Goal: Task Accomplishment & Management: Complete application form

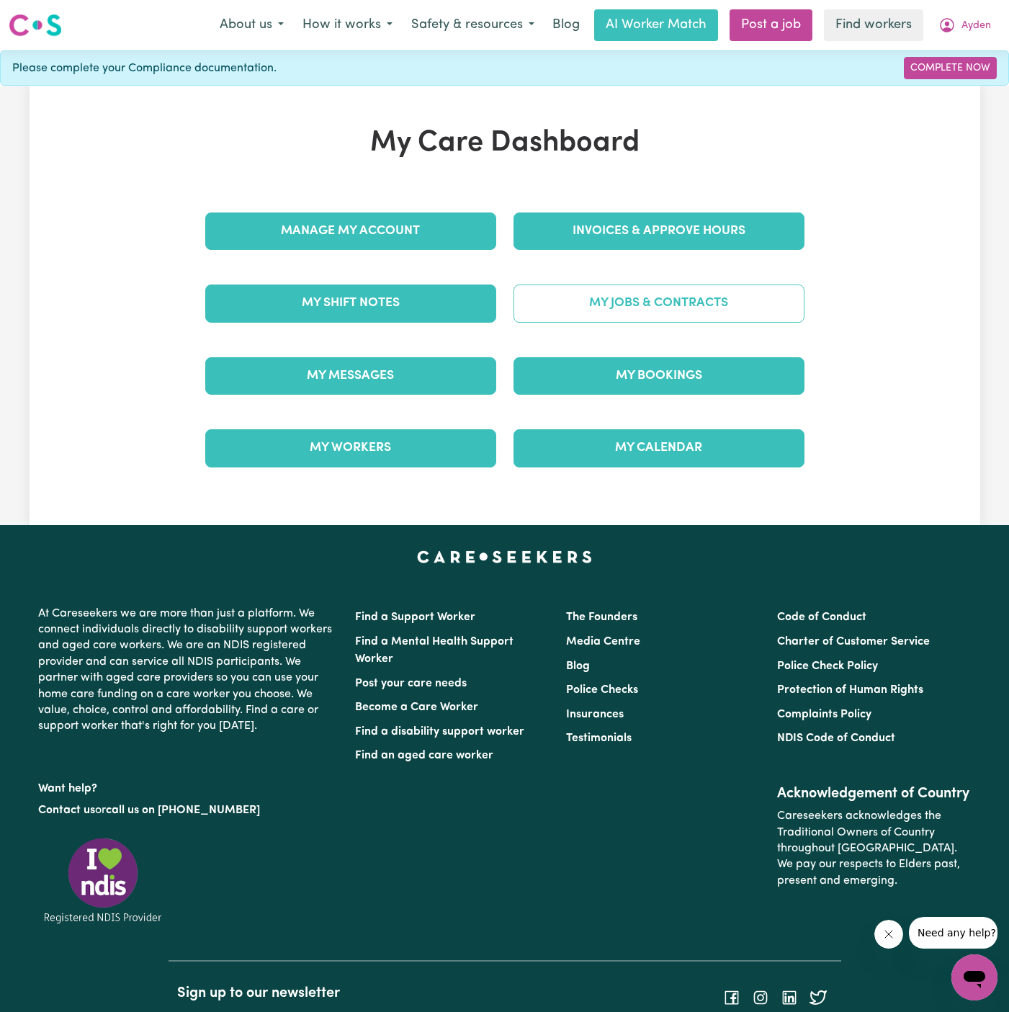
click at [709, 301] on link "My Jobs & Contracts" at bounding box center [659, 303] width 291 height 37
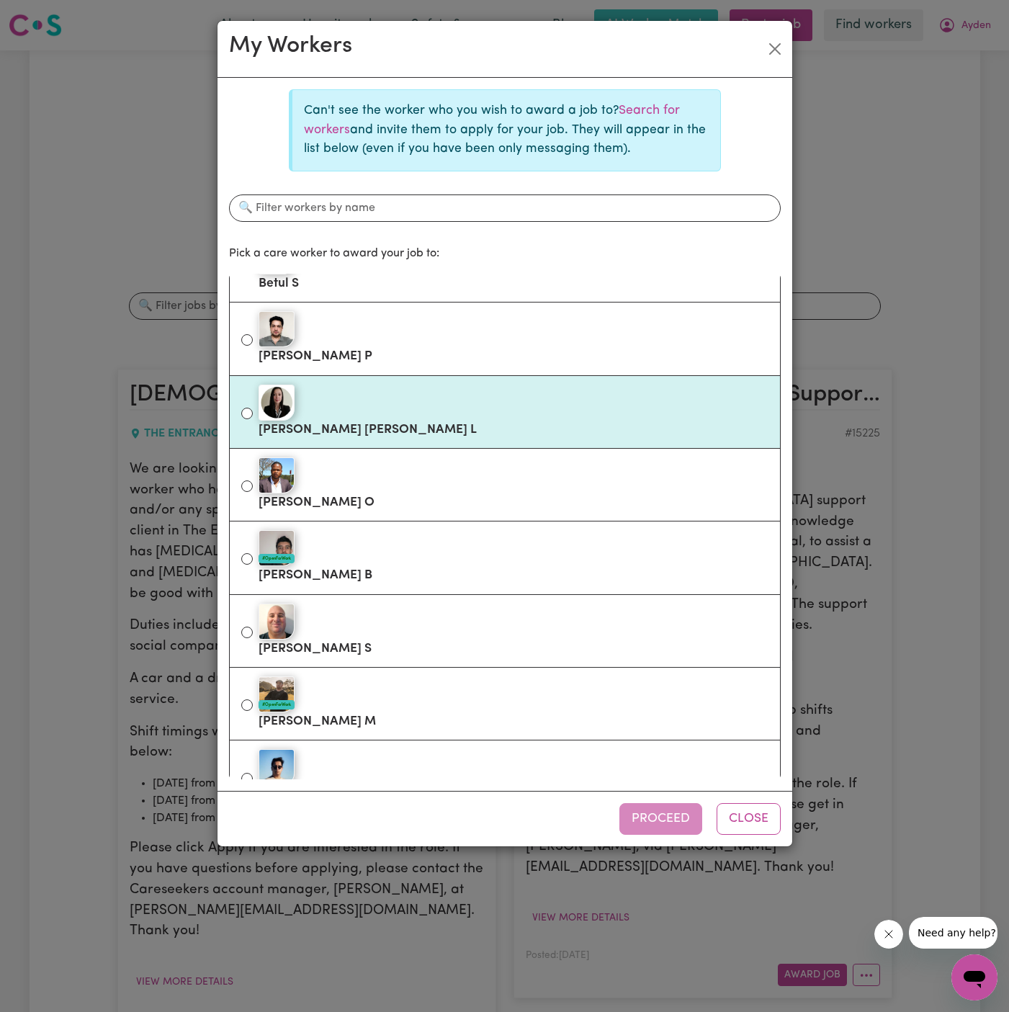
scroll to position [295, 0]
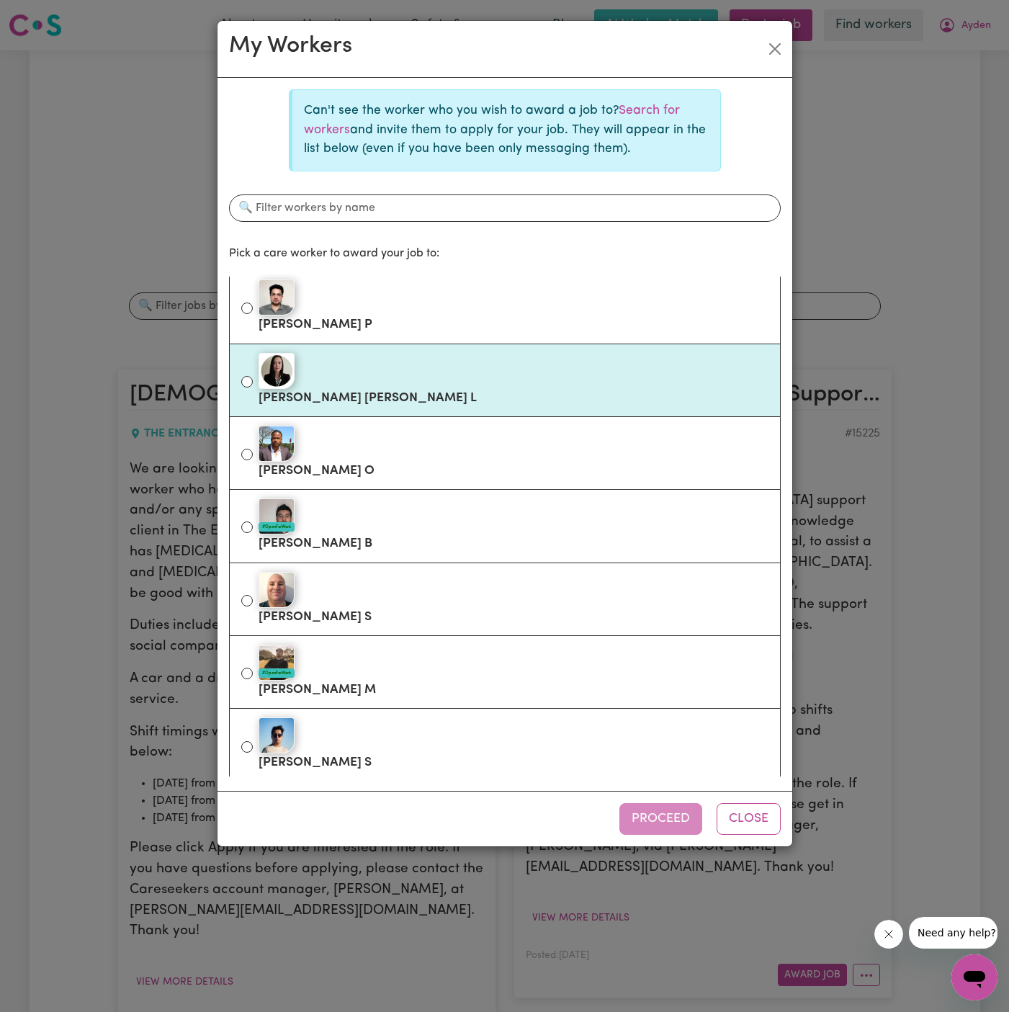
click at [420, 651] on div "#OpenForWork" at bounding box center [514, 663] width 510 height 36
click at [253, 668] on input "#OpenForWork [PERSON_NAME]" at bounding box center [247, 674] width 12 height 12
radio input "true"
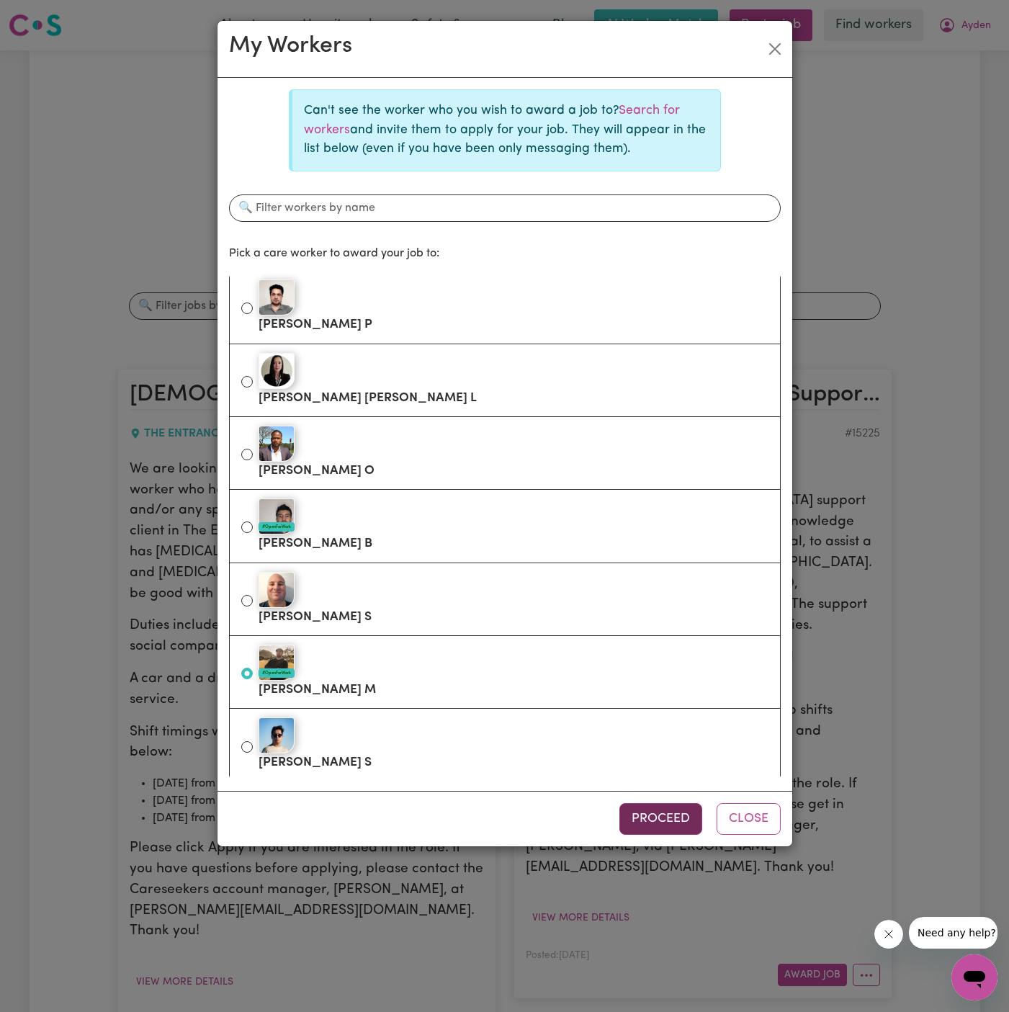
click at [673, 821] on button "Proceed" at bounding box center [661, 819] width 83 height 32
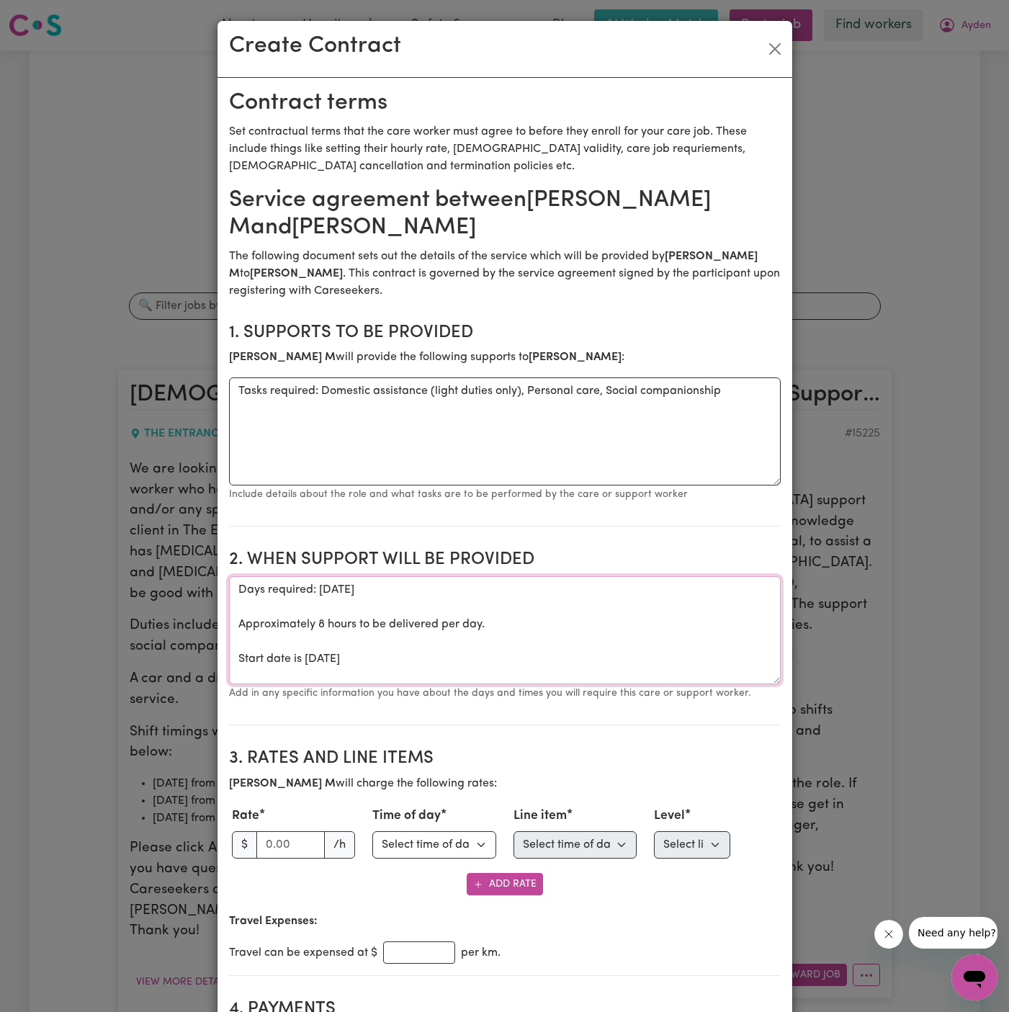
click at [295, 656] on textarea "Days required: [DATE] Approximately 8 hours to be delivered per day. Start date…" at bounding box center [505, 630] width 552 height 108
drag, startPoint x: 304, startPoint y: 658, endPoint x: 189, endPoint y: 586, distance: 135.6
click at [189, 586] on div "Create Contract Contract terms Set contractual terms that the care worker must …" at bounding box center [504, 506] width 1009 height 1012
click at [485, 597] on textarea "ONE OFF [DATE]" at bounding box center [505, 630] width 552 height 108
type textarea "ONE OFF [DATE] from 3 pm to 11 pm"
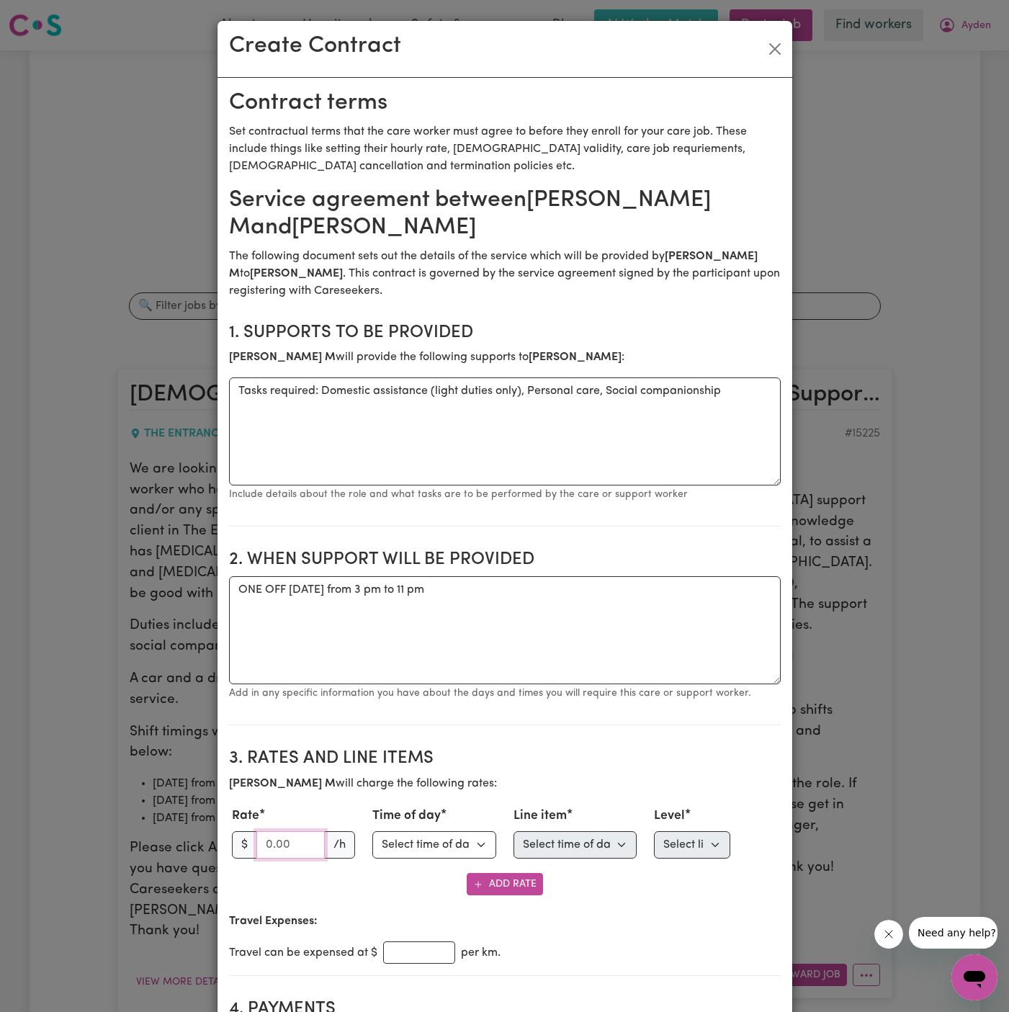
click at [270, 836] on input "number" at bounding box center [290, 844] width 69 height 27
type input "45"
click at [428, 833] on select "Select time of day Weekday Daytime Weekday Evening [DATE] [DATE] Public Holiday…" at bounding box center [434, 844] width 124 height 27
select select "WEEKDAY_DAYTIME"
click at [372, 831] on select "Select time of day Weekday Daytime Weekday Evening [DATE] [DATE] Public Holiday…" at bounding box center [434, 844] width 124 height 27
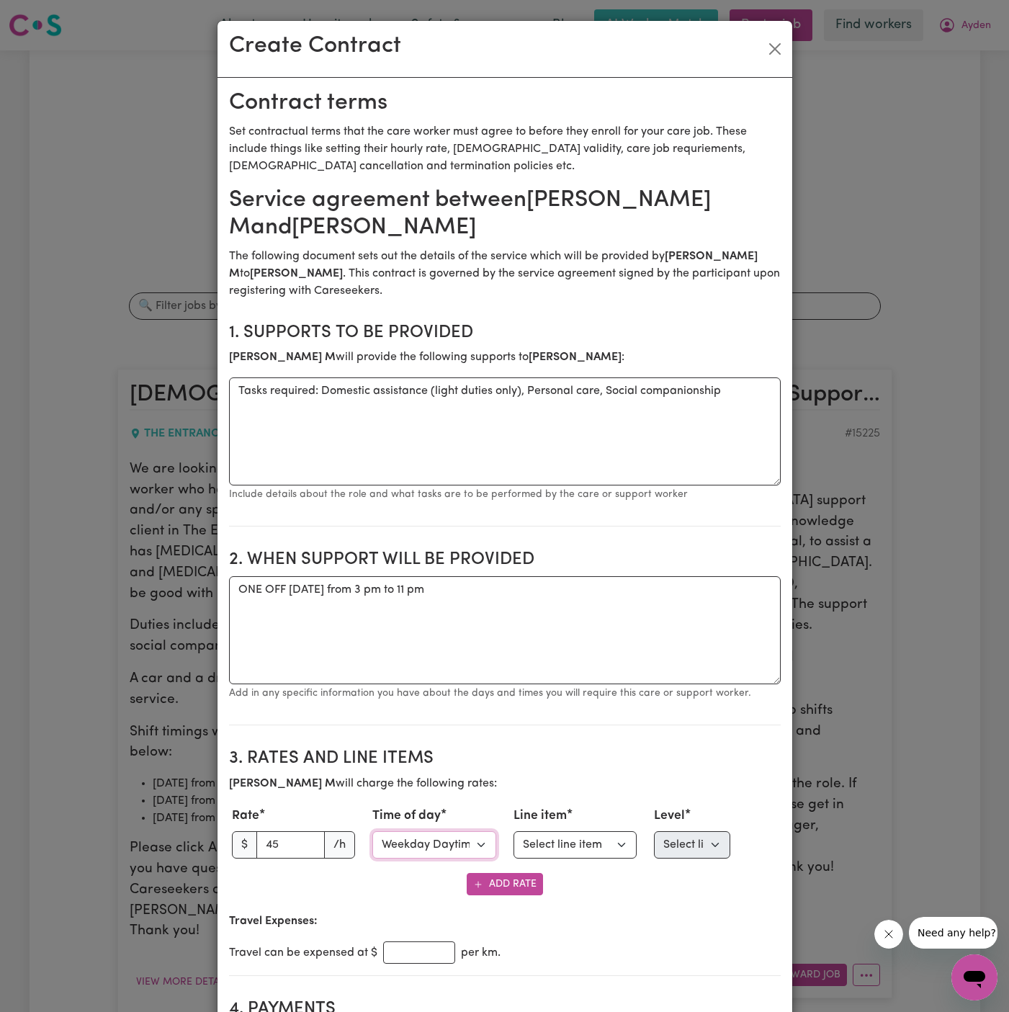
click at [441, 844] on select "Select time of day Weekday Daytime Weekday Evening [DATE] [DATE] Public Holiday…" at bounding box center [434, 844] width 124 height 27
click at [562, 844] on select "Select line item Assistance with Self Care Activities Assistance with personal …" at bounding box center [576, 844] width 124 height 27
select select "COMMUNITY_ACCESS"
click at [514, 831] on select "Select line item Assistance with Self Care Activities Assistance with personal …" at bounding box center [576, 844] width 124 height 27
click at [693, 847] on select "Select level Standard Level 1 High Intensity Level 2" at bounding box center [692, 844] width 76 height 27
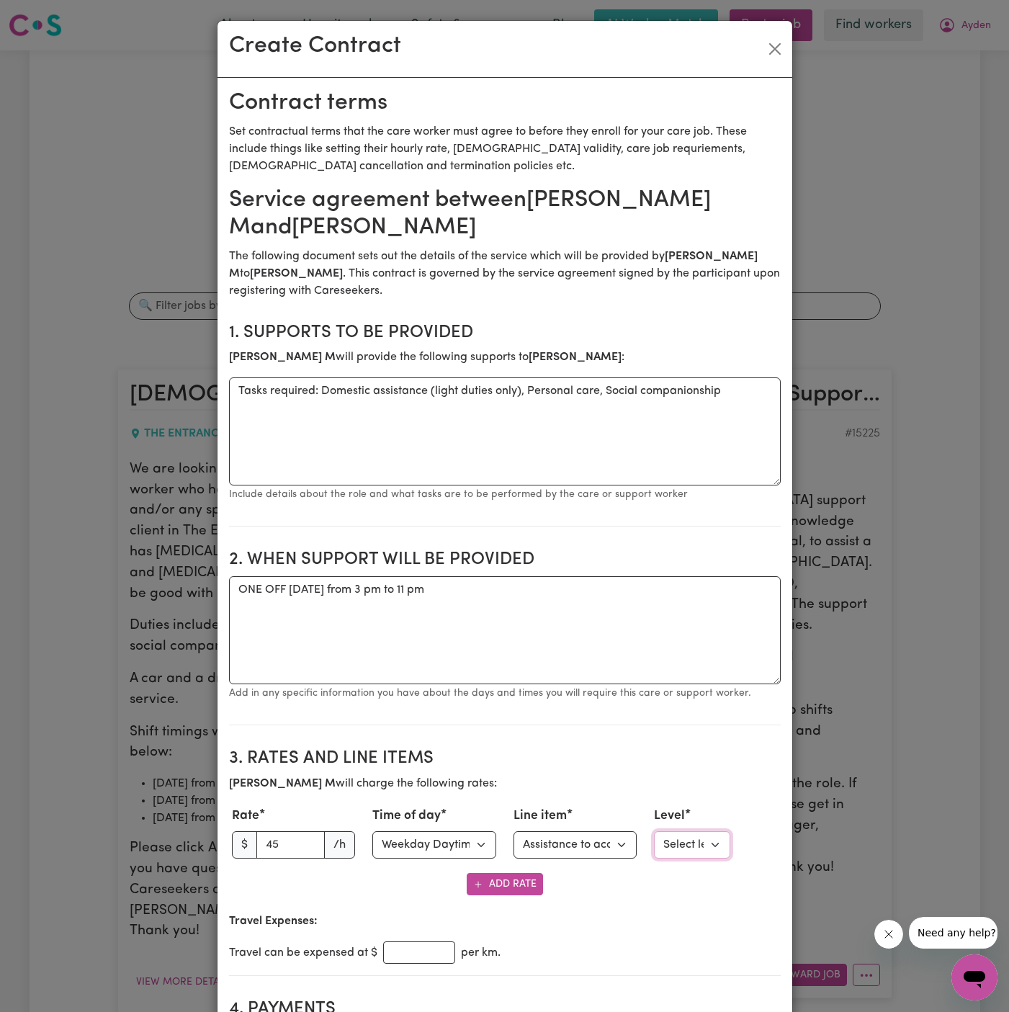
select select "ONE"
click at [654, 831] on select "Select level Standard Level 1 High Intensity Level 2" at bounding box center [692, 844] width 76 height 27
click at [498, 876] on button "Add Rate" at bounding box center [505, 884] width 76 height 22
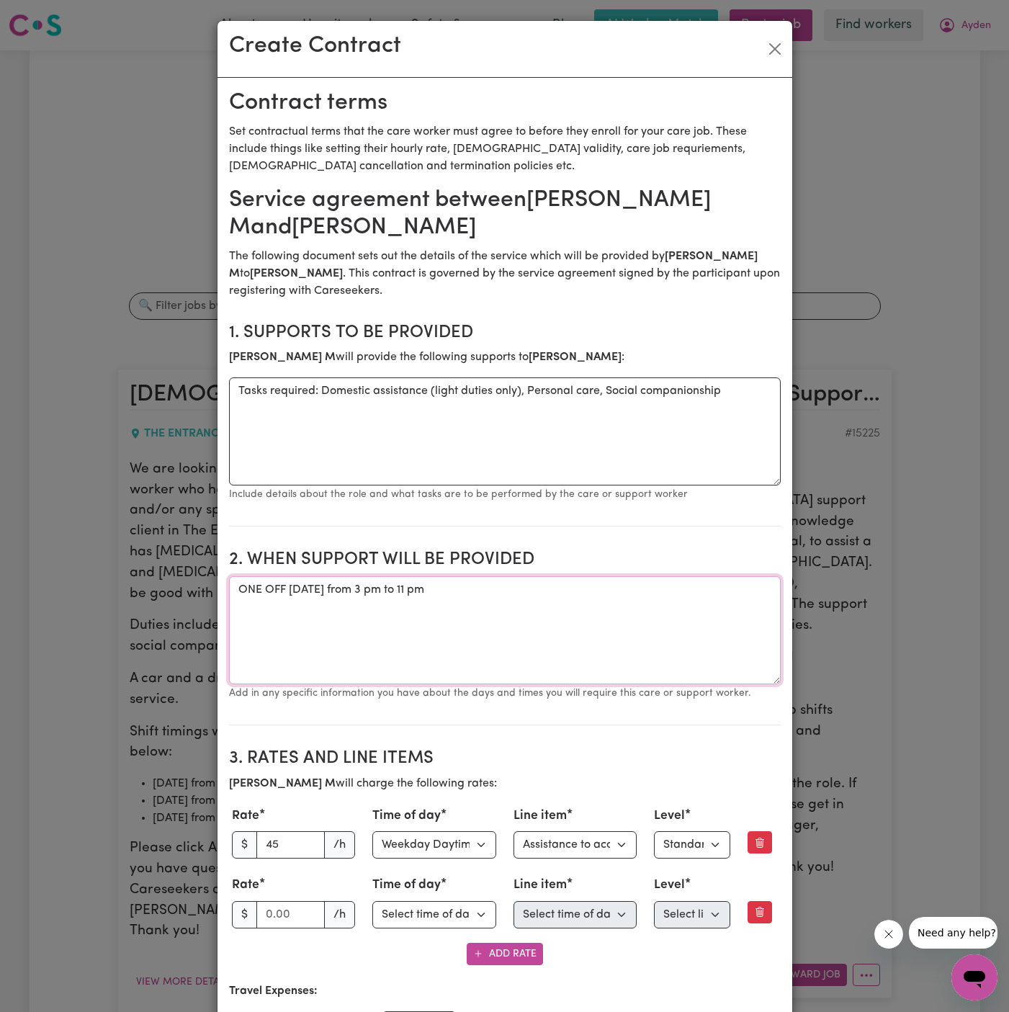
click at [427, 579] on textarea "ONE OFF [DATE] from 3 pm to 11 pm" at bounding box center [505, 630] width 552 height 108
drag, startPoint x: 320, startPoint y: 391, endPoint x: 22, endPoint y: 392, distance: 298.3
click at [22, 392] on div "Create Contract Contract terms Set contractual terms that the care worker must …" at bounding box center [504, 506] width 1009 height 1012
click at [607, 392] on textarea "Domestic assistance (light duties only), Personal care, Social companionship" at bounding box center [505, 432] width 552 height 108
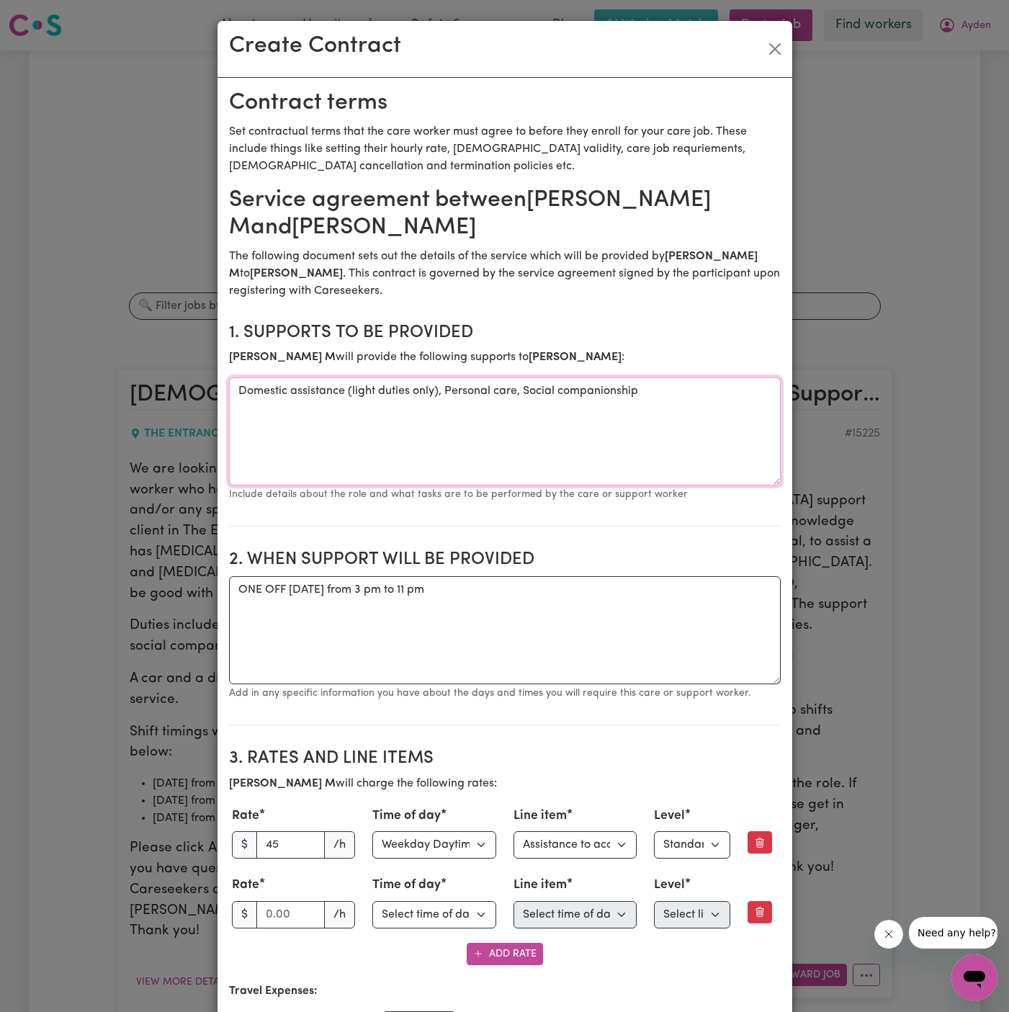
click at [607, 392] on textarea "Domestic assistance (light duties only), Personal care, Social companionship" at bounding box center [505, 432] width 552 height 108
click at [252, 391] on textarea "cpmmuntiy access" at bounding box center [505, 432] width 552 height 108
click at [360, 411] on textarea "communtiy access" at bounding box center [505, 432] width 552 height 108
click at [361, 630] on textarea "ONE OFF [DATE] from 3 pm to 11 pm" at bounding box center [505, 630] width 552 height 108
click at [604, 608] on textarea "ONE OFF [DATE] from 3 pm to 11 pm" at bounding box center [505, 630] width 552 height 108
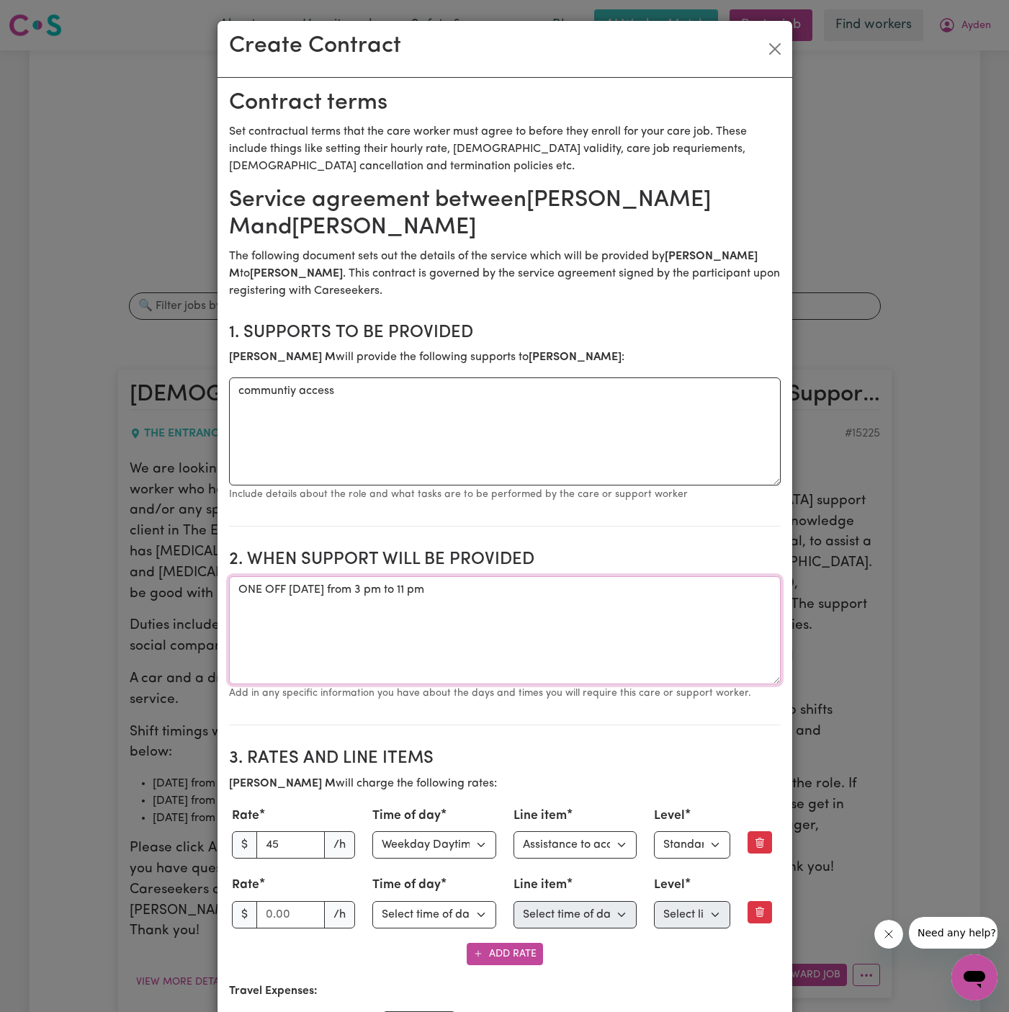
scroll to position [189, 0]
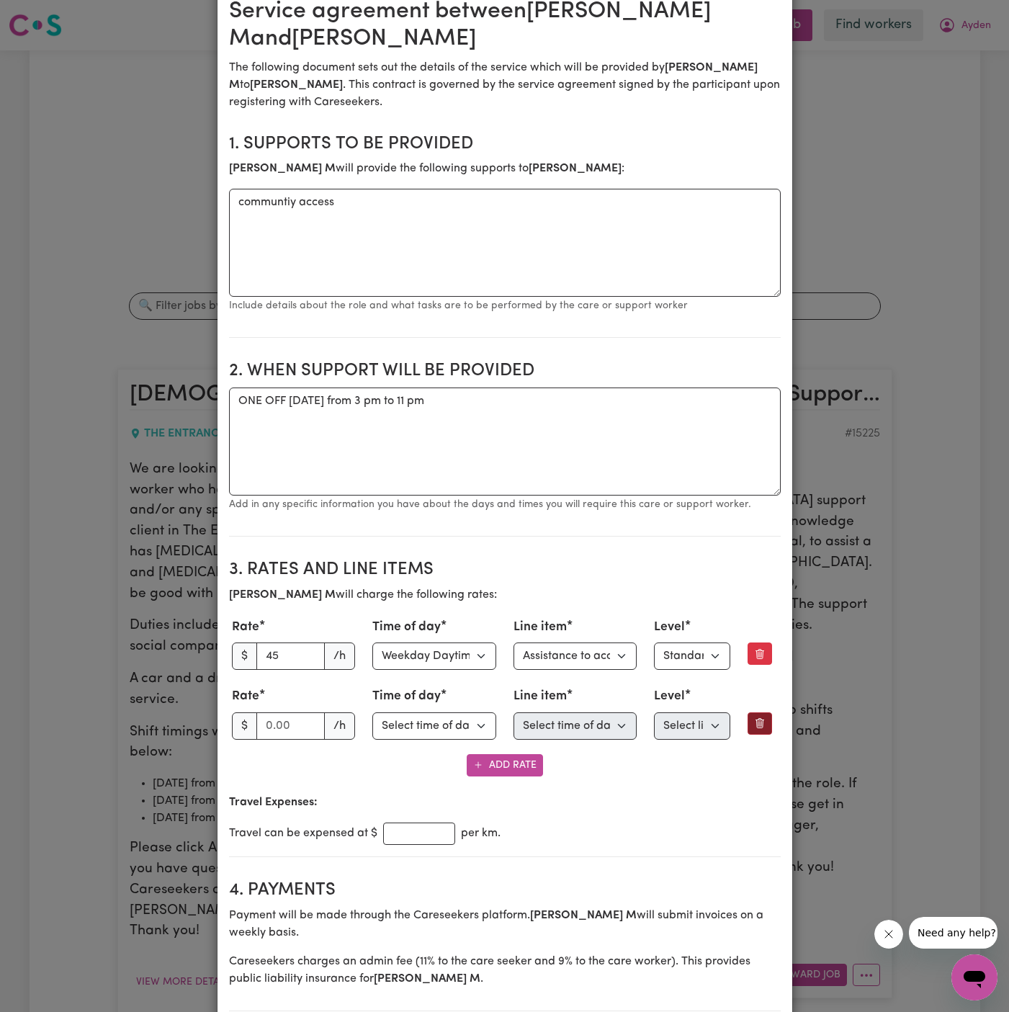
click at [759, 719] on icon "Remove this rate" at bounding box center [761, 723] width 4 height 8
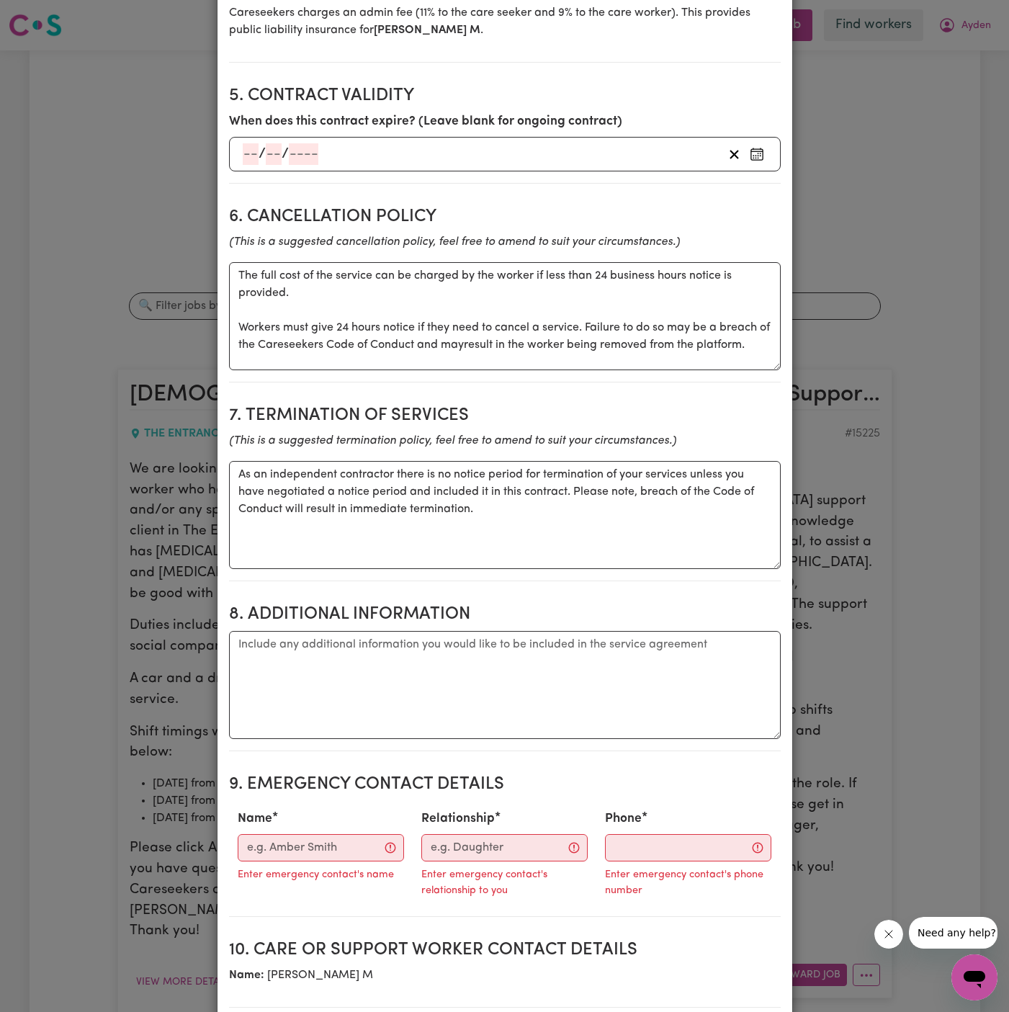
scroll to position [1143, 0]
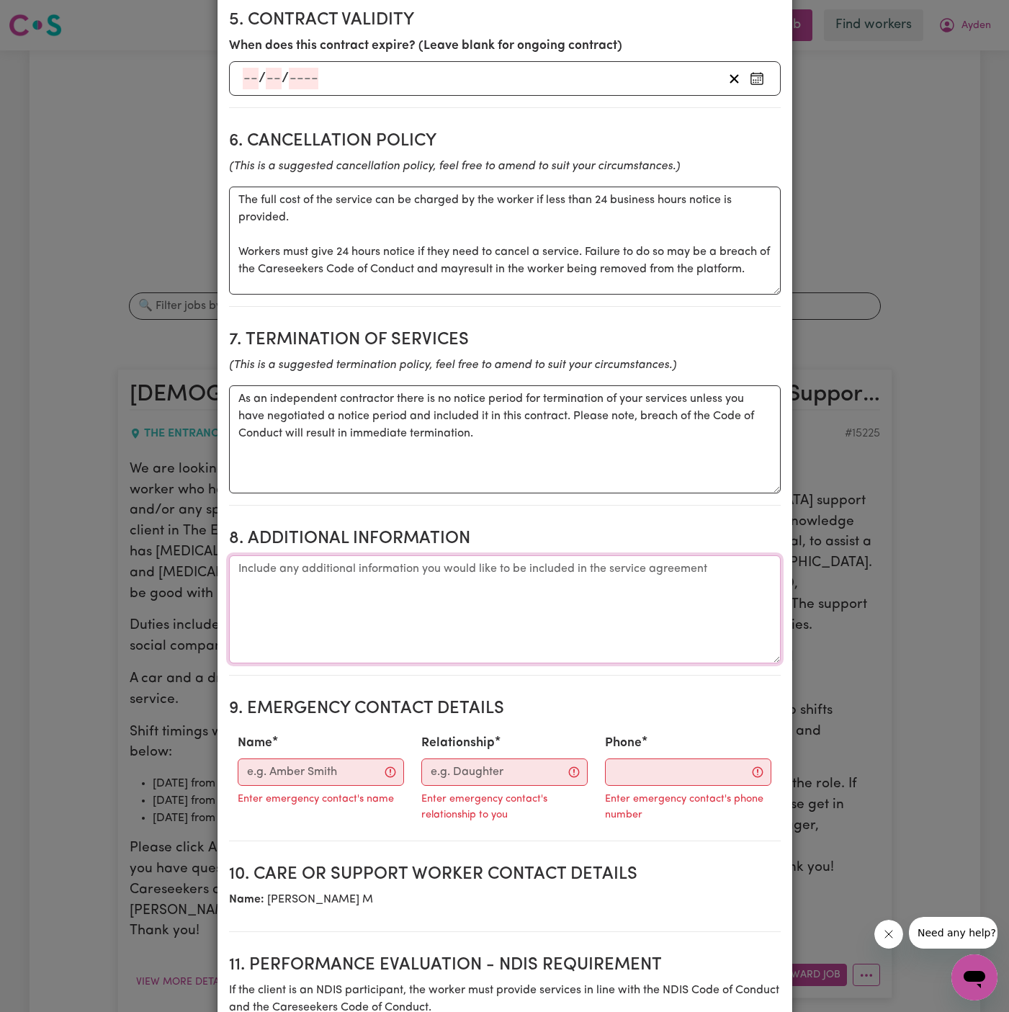
click at [360, 594] on textarea "Additional information" at bounding box center [505, 609] width 552 height 108
click at [301, 759] on input "Name" at bounding box center [321, 772] width 166 height 27
click at [440, 414] on textarea "As an independent contractor there is no notice period for termination of your …" at bounding box center [505, 439] width 552 height 108
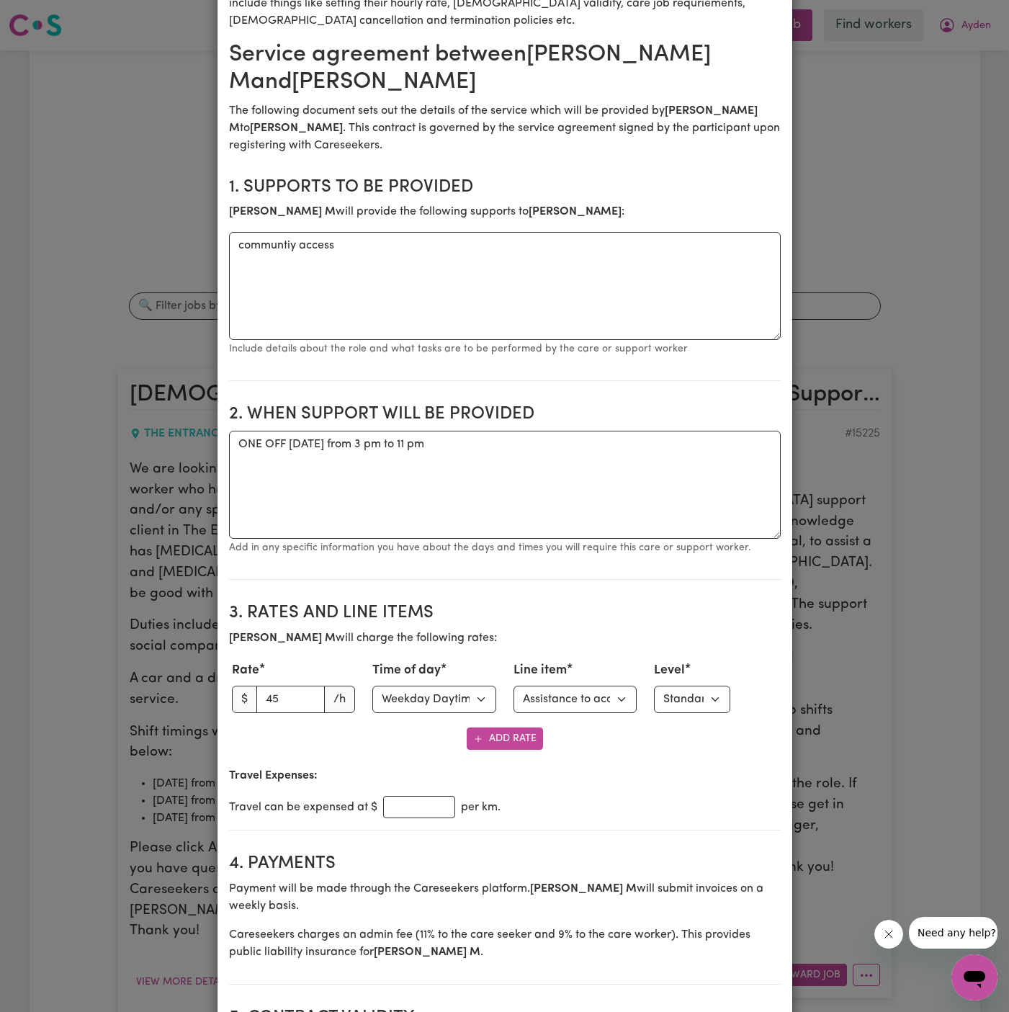
scroll to position [145, 0]
click at [279, 242] on textarea "communtiy access" at bounding box center [505, 287] width 552 height 108
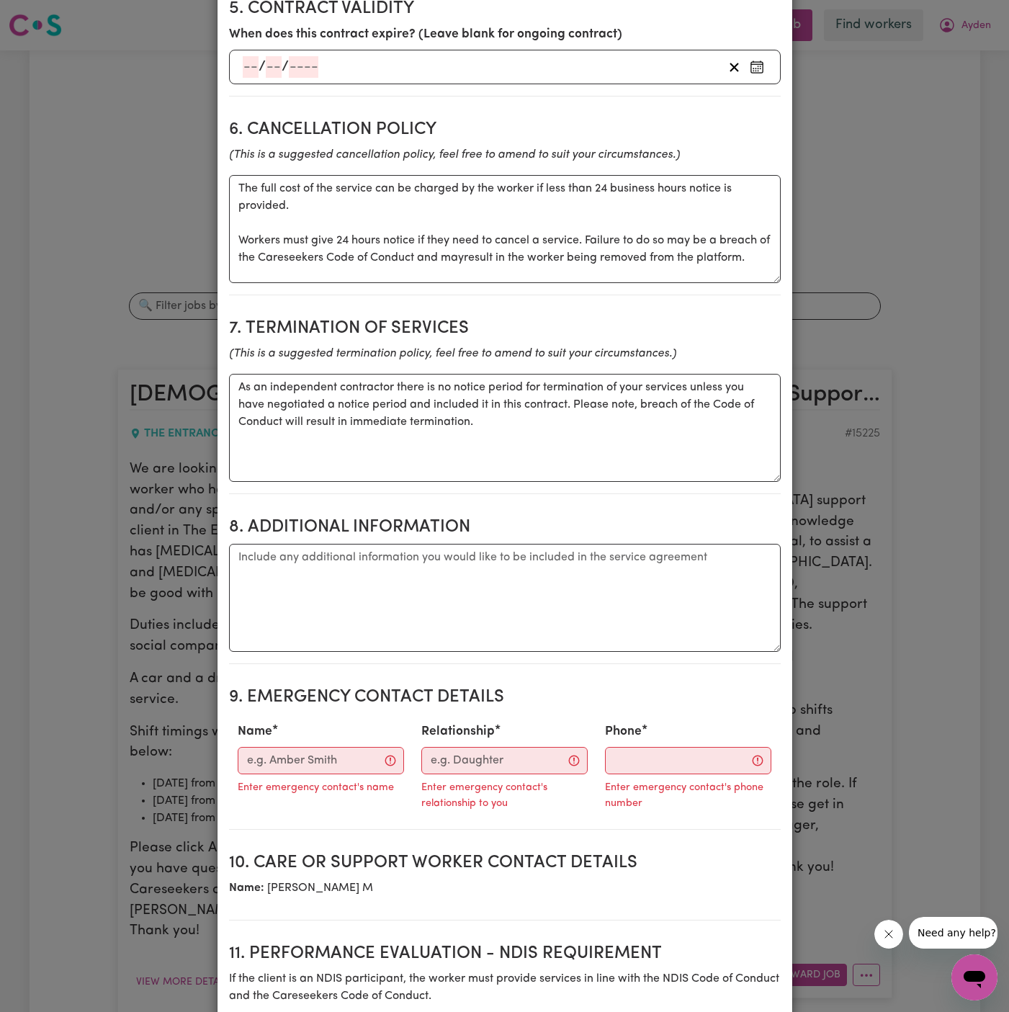
scroll to position [1206, 0]
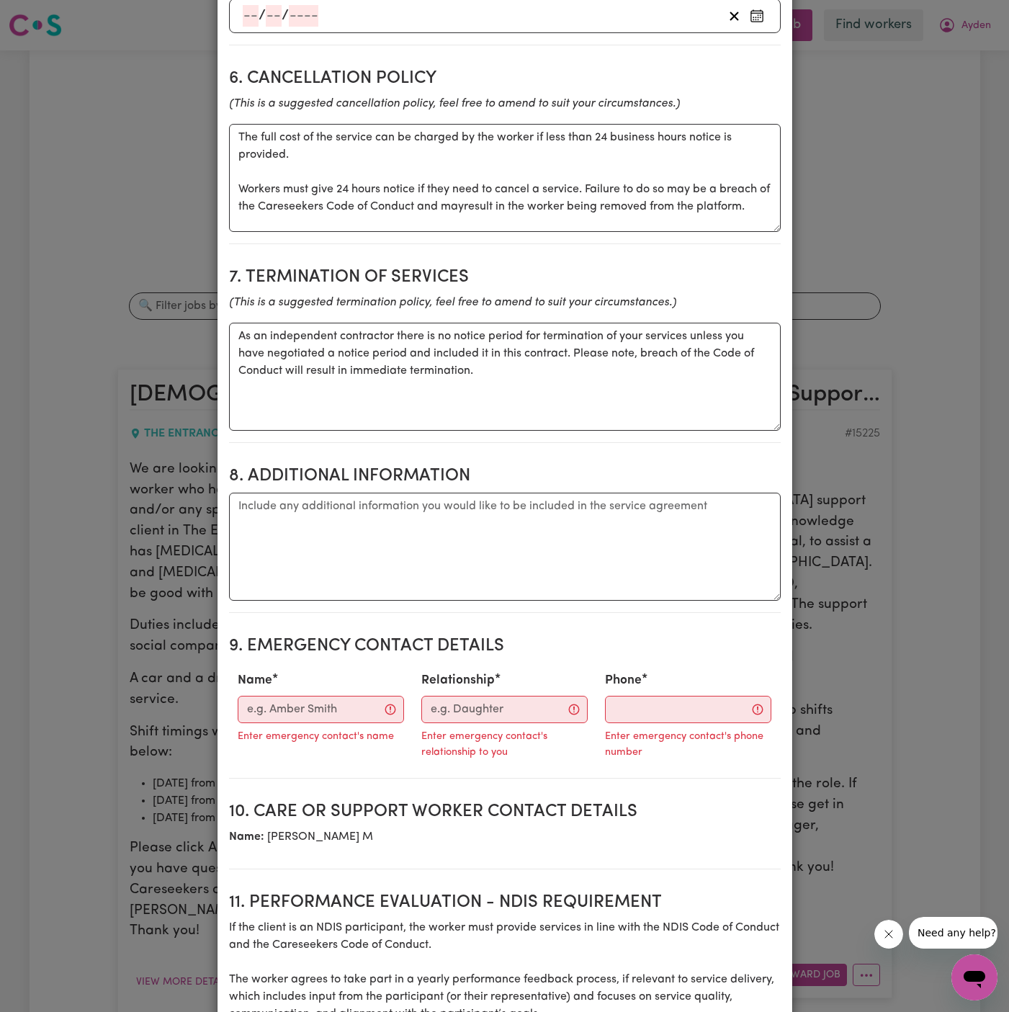
type textarea "community access"
click at [586, 525] on textarea "Additional information" at bounding box center [505, 547] width 552 height 108
click at [341, 696] on input "Name" at bounding box center [321, 709] width 166 height 27
paste input "[PERSON_NAME] [PERSON_NAME][EMAIL_ADDRESS][DOMAIN_NAME]"
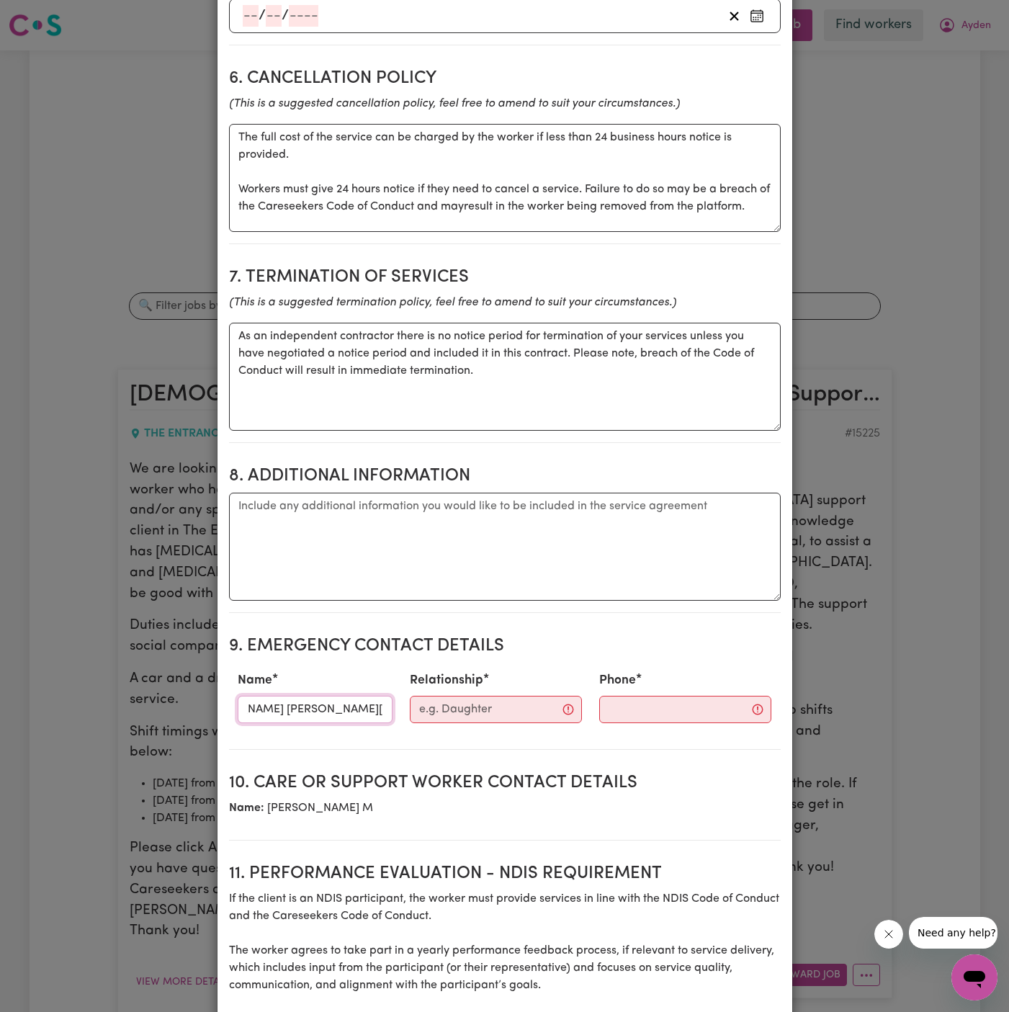
scroll to position [0, 56]
drag, startPoint x: 243, startPoint y: 691, endPoint x: 535, endPoint y: 691, distance: 291.8
click at [535, 691] on div "Name [PERSON_NAME] [PERSON_NAME][EMAIL_ADDRESS][DOMAIN_NAME] Relationship Phone" at bounding box center [505, 697] width 552 height 63
type input "[PERSON_NAME]"
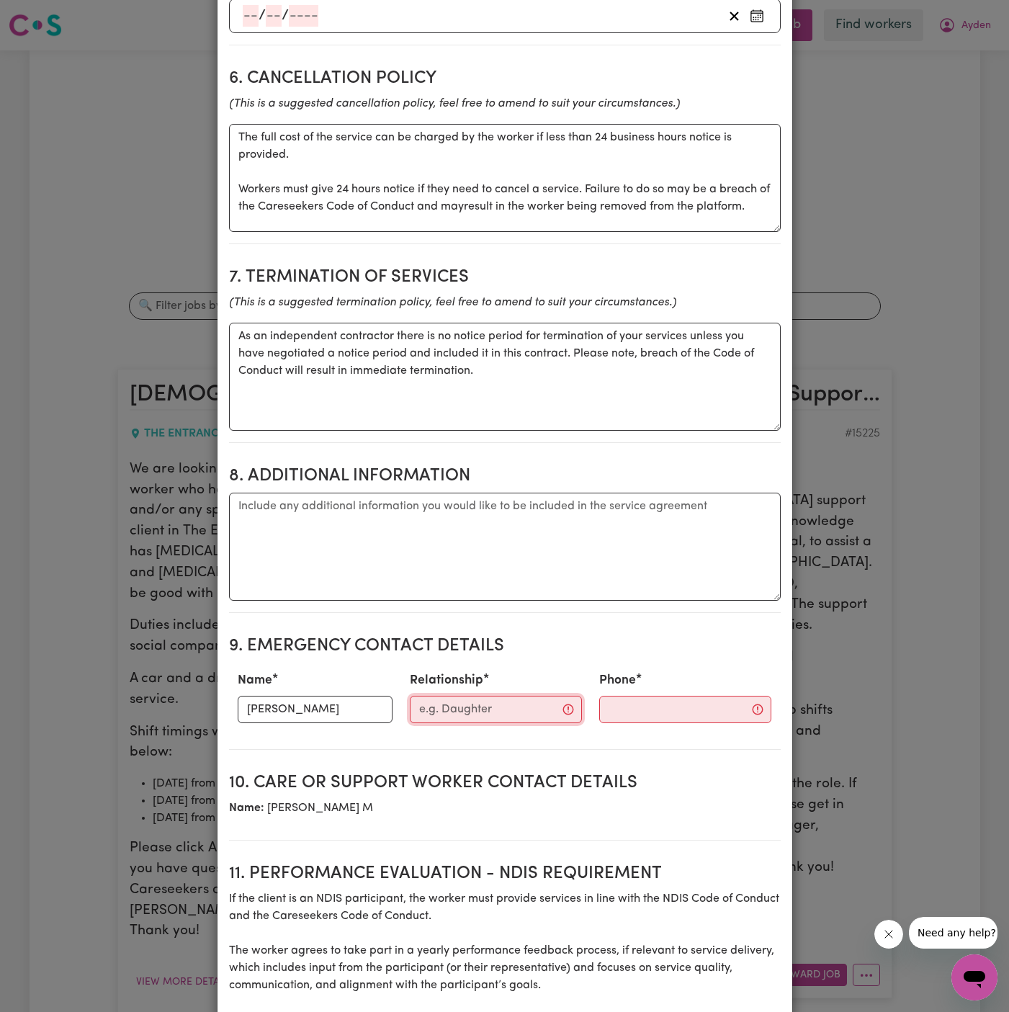
click at [502, 696] on input "Relationship" at bounding box center [496, 709] width 172 height 27
type input "Case Manager"
click at [627, 696] on input "Phone" at bounding box center [673, 709] width 174 height 27
paste input "M: 0452 299 181"
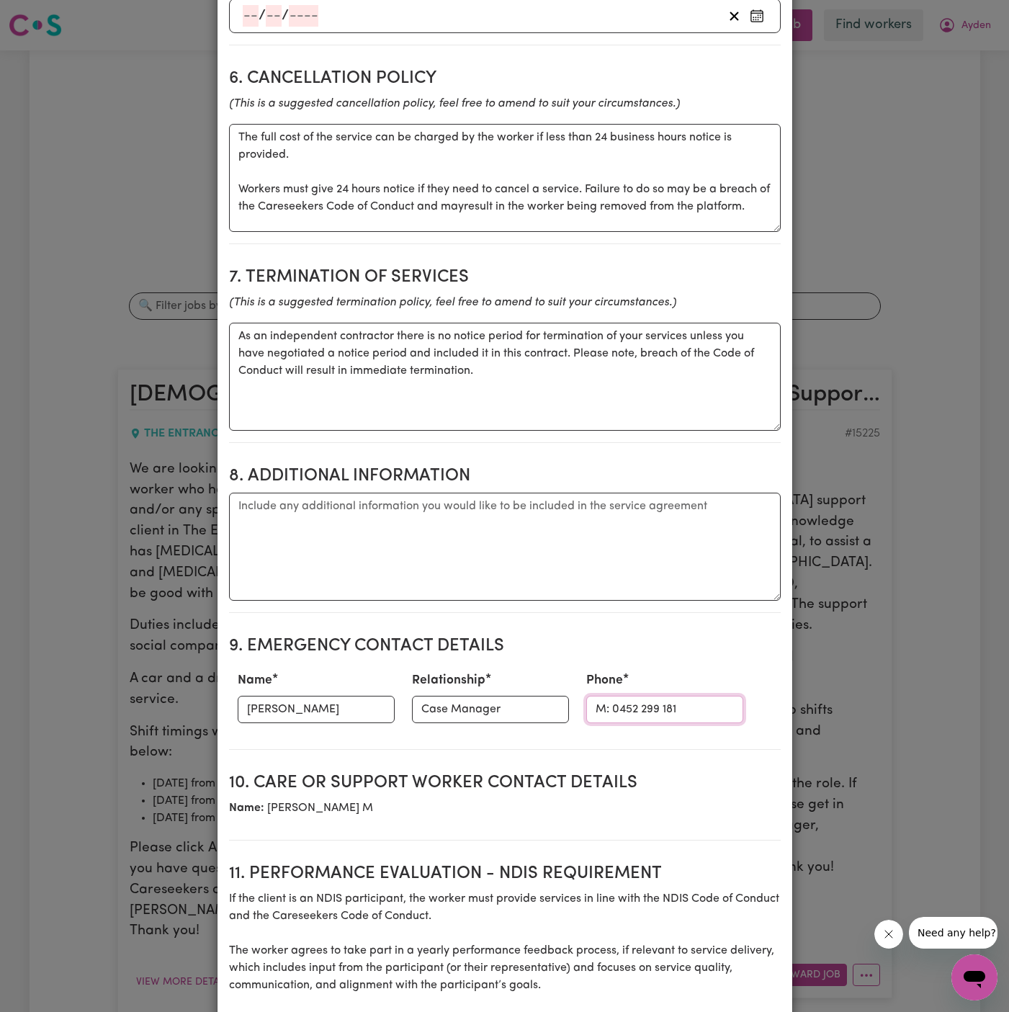
click at [586, 696] on input "M: 0452 299 181" at bounding box center [664, 709] width 157 height 27
drag, startPoint x: 576, startPoint y: 687, endPoint x: 491, endPoint y: 687, distance: 84.3
click at [491, 687] on div "Name [PERSON_NAME] Relationship Case Manager Phone M: [PHONE_NUMBER]" at bounding box center [505, 697] width 552 height 63
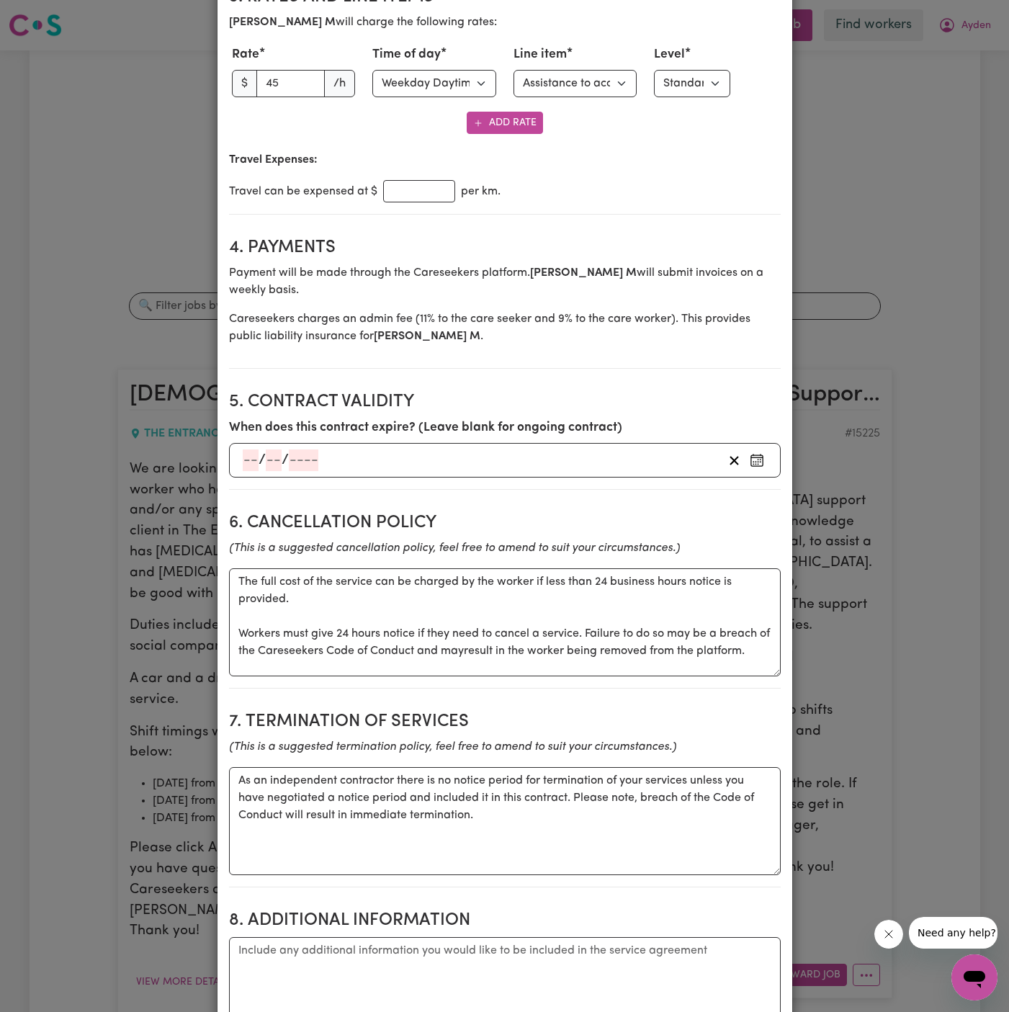
scroll to position [783, 0]
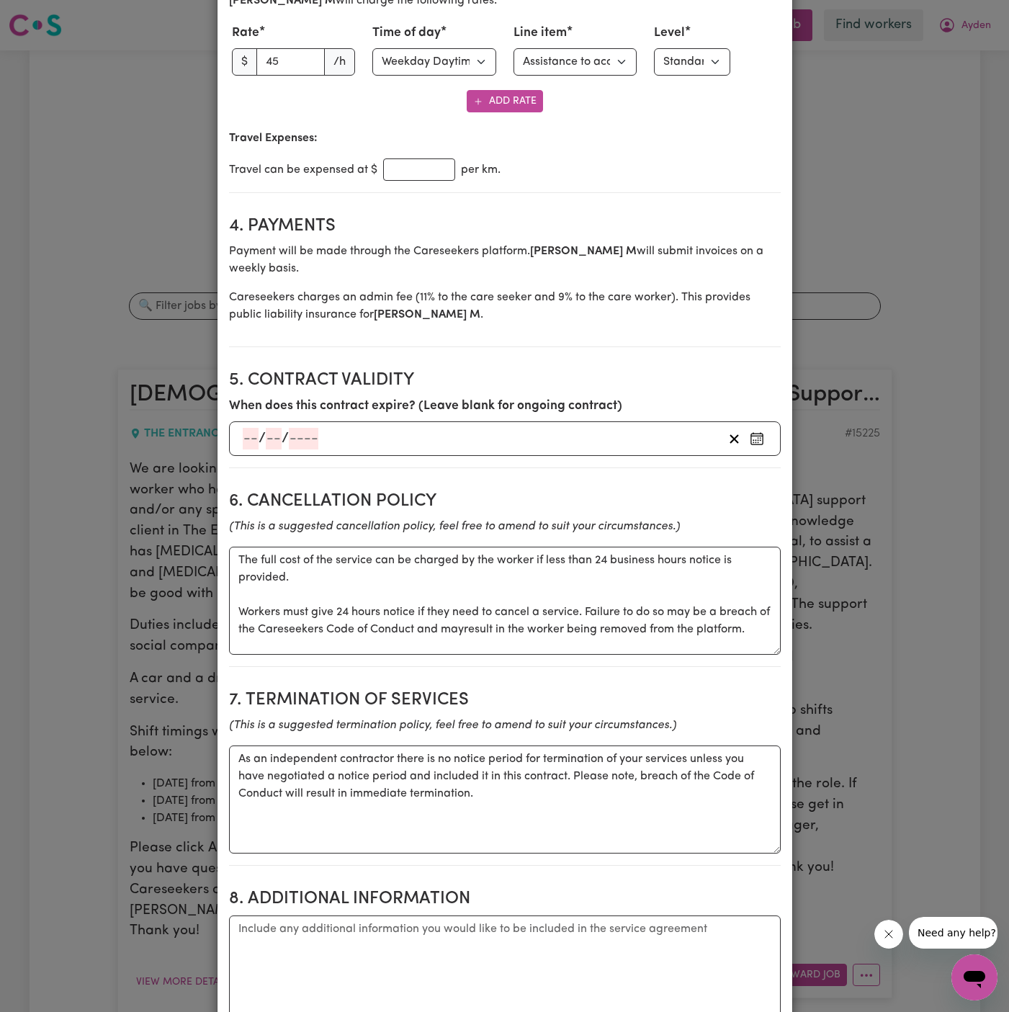
type input "0452 299 181"
click at [371, 922] on textarea "Additional information" at bounding box center [505, 970] width 552 height 108
paste textarea "[STREET_ADDRESS] Entrance"
click at [337, 916] on textarea "Client Address: [STREET_ADDRESS]" at bounding box center [505, 970] width 552 height 108
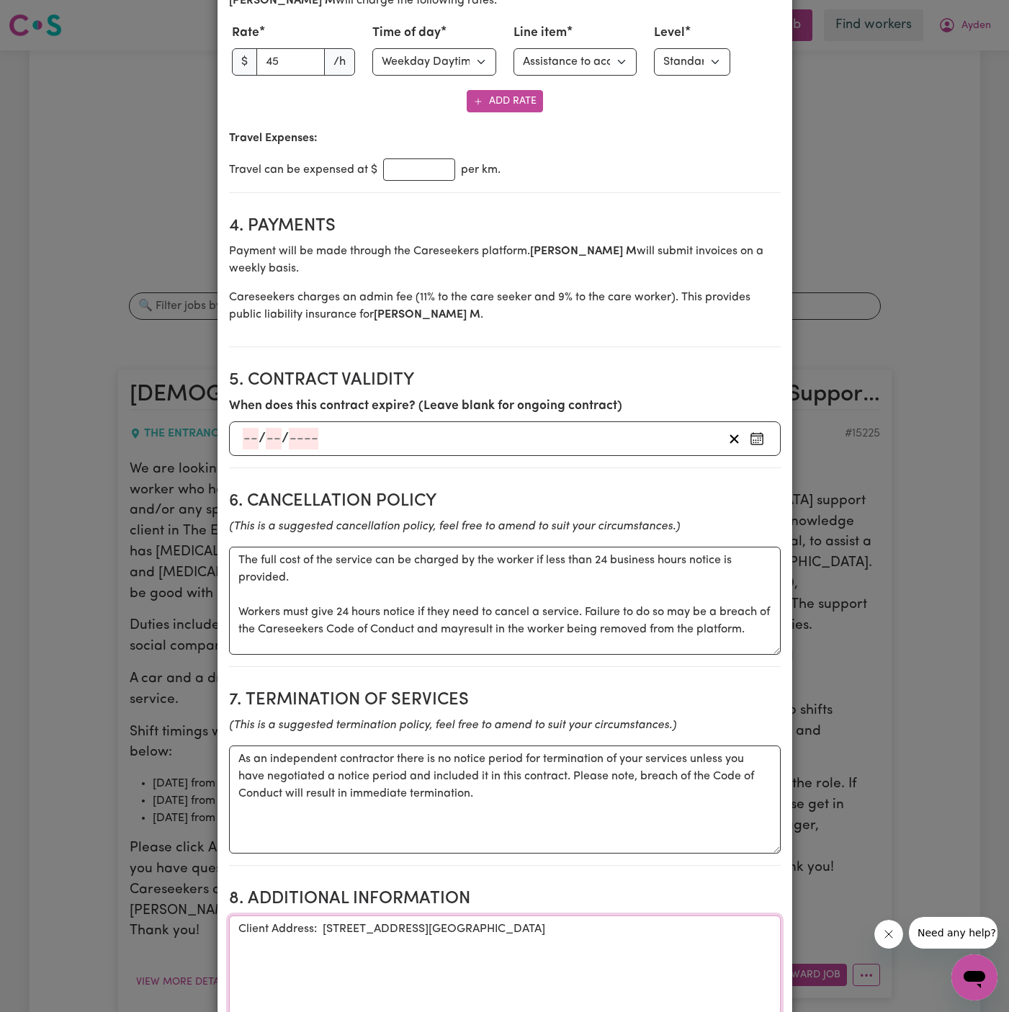
click at [481, 921] on textarea "Client Address: [STREET_ADDRESS][GEOGRAPHIC_DATA]" at bounding box center [505, 970] width 552 height 108
click at [537, 916] on textarea "Client Address: [STREET_ADDRESS][GEOGRAPHIC_DATA]" at bounding box center [505, 970] width 552 height 108
click at [400, 916] on textarea "Client Address: [STREET_ADDRESS]" at bounding box center [505, 970] width 552 height 108
click at [463, 922] on textarea "Client Address: [STREET_ADDRESS]" at bounding box center [505, 970] width 552 height 108
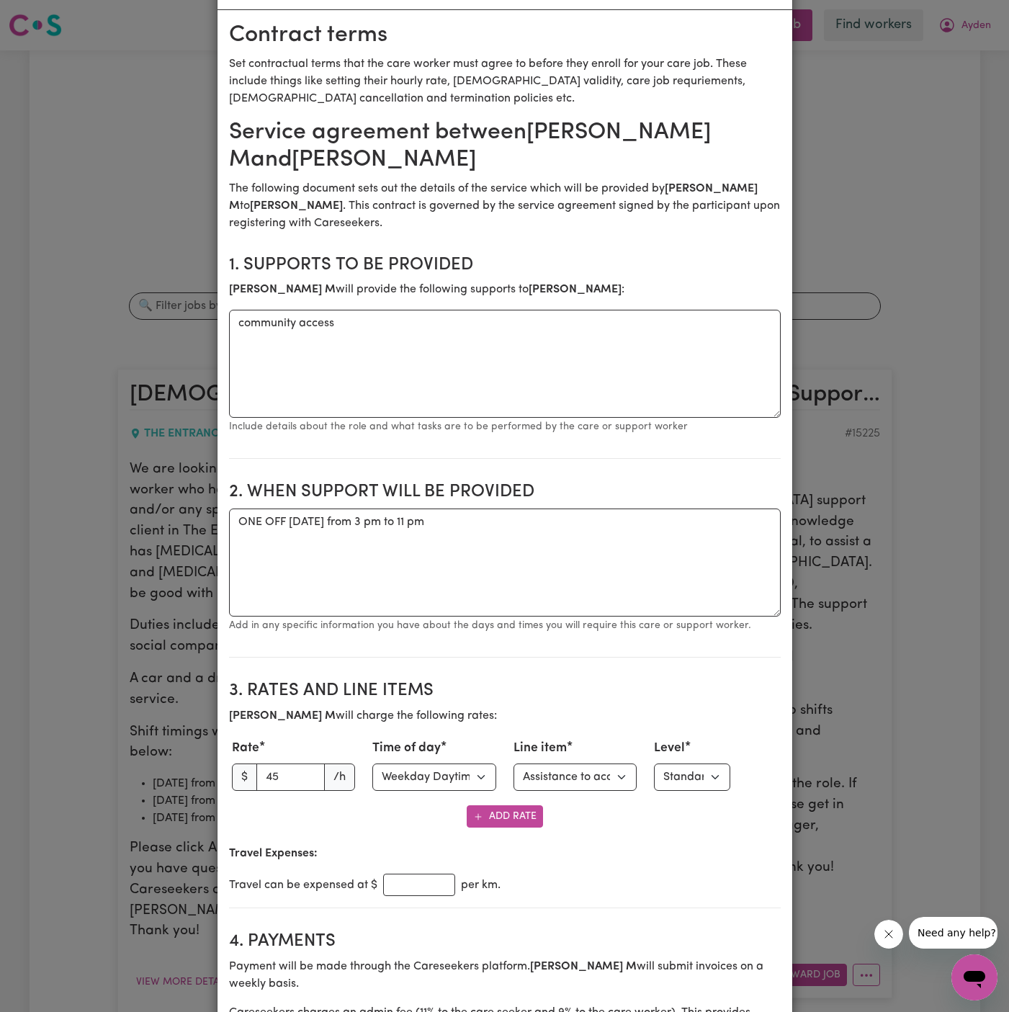
scroll to position [0, 0]
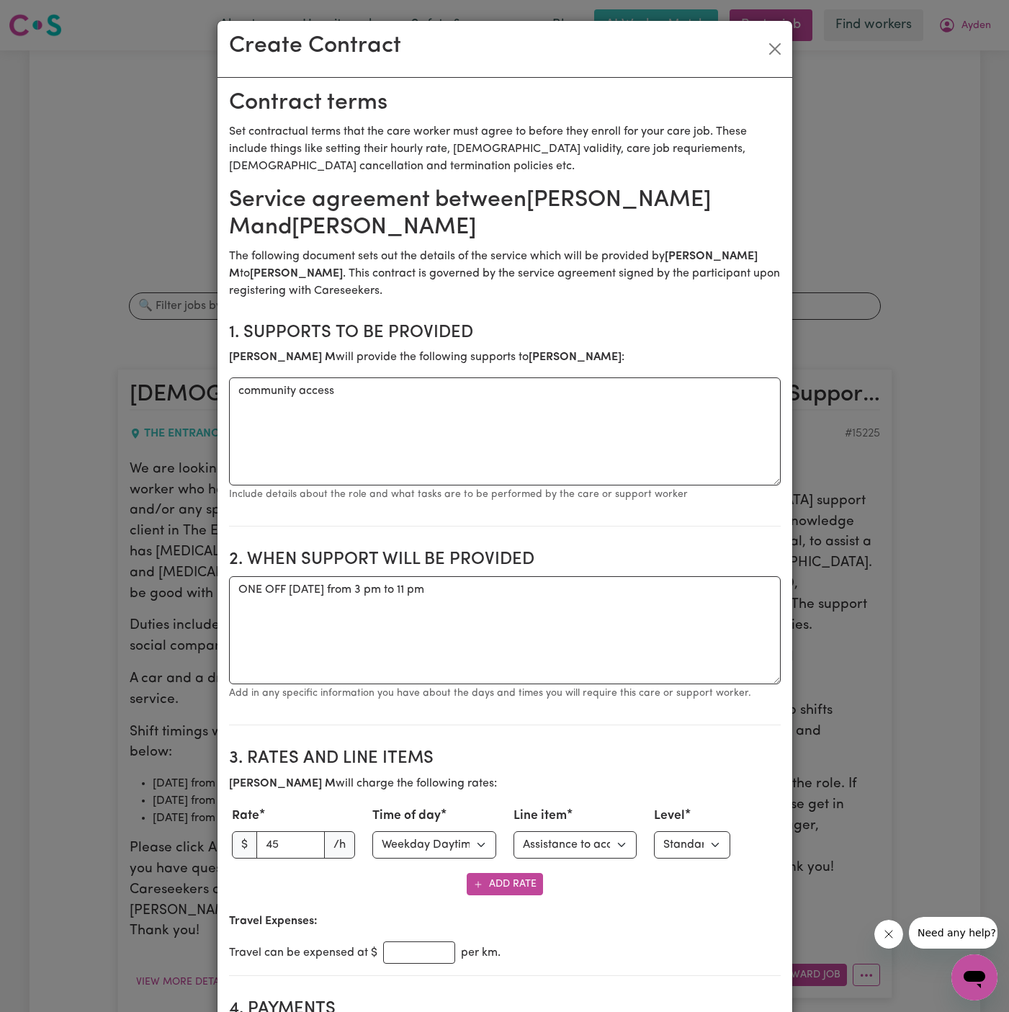
type textarea "Client Address: [STREET_ADDRESS]"
click at [527, 610] on textarea "ONE OFF [DATE] from 3 pm to 11 pm" at bounding box center [505, 630] width 552 height 108
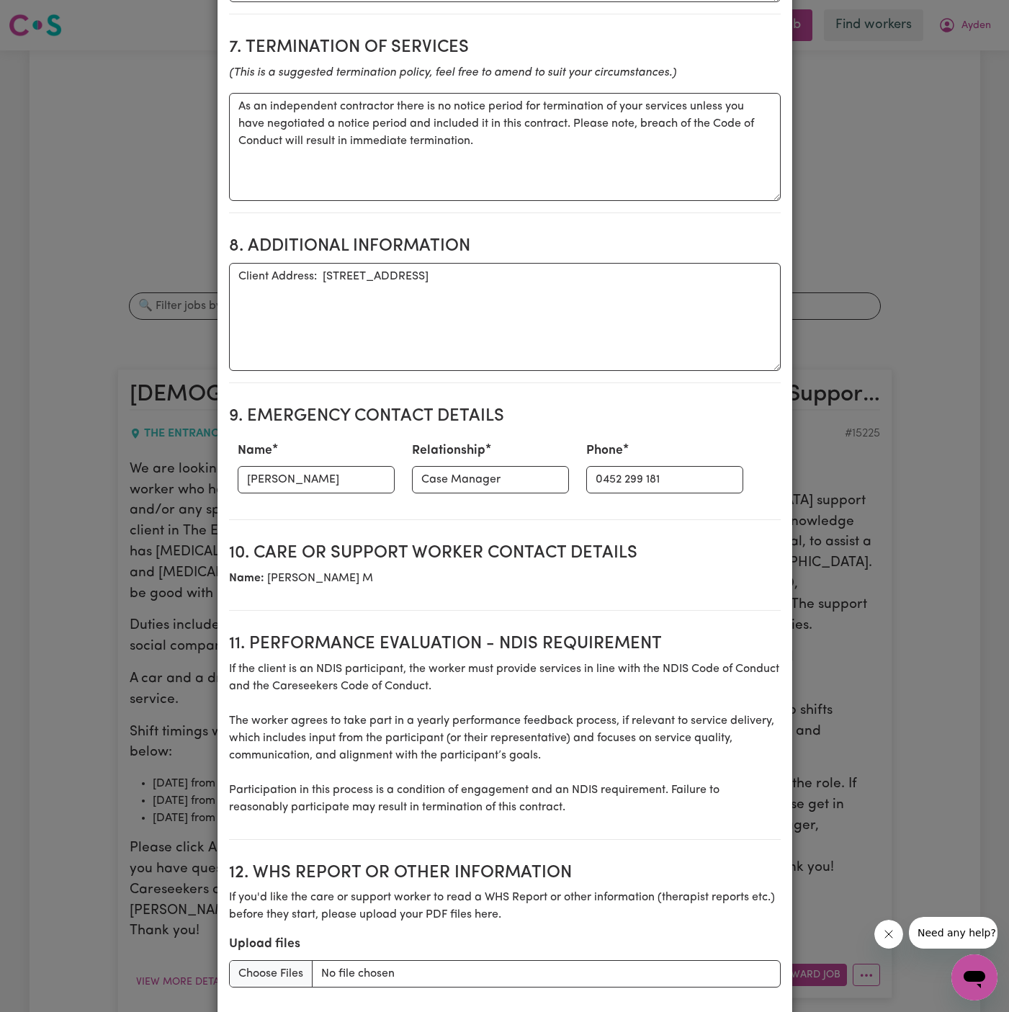
scroll to position [1525, 0]
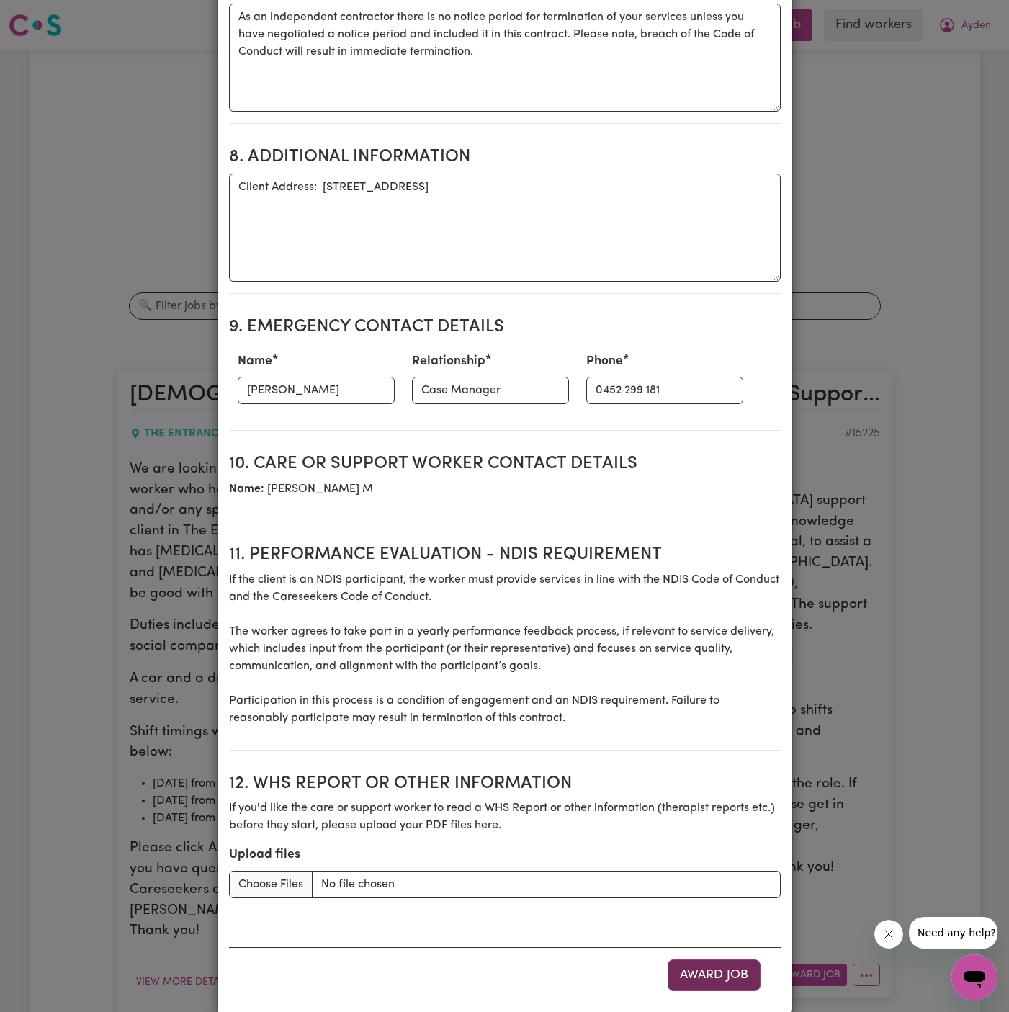
click at [695, 960] on button "Award Job" at bounding box center [714, 976] width 93 height 32
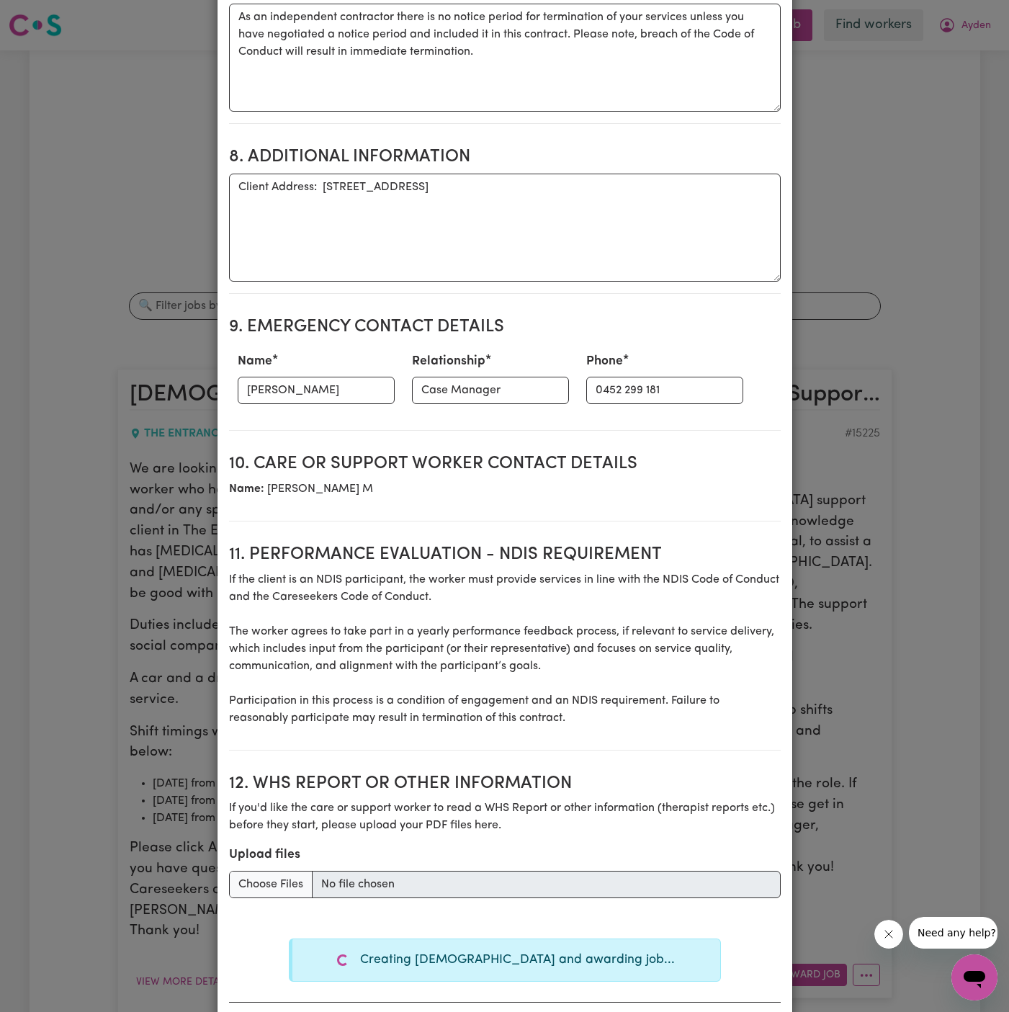
type textarea "Tasks required: Domestic assistance (light duties only), Personal care, Social …"
type textarea "Days required: [DATE] Approximately 8 hours to be delivered per day. Start date…"
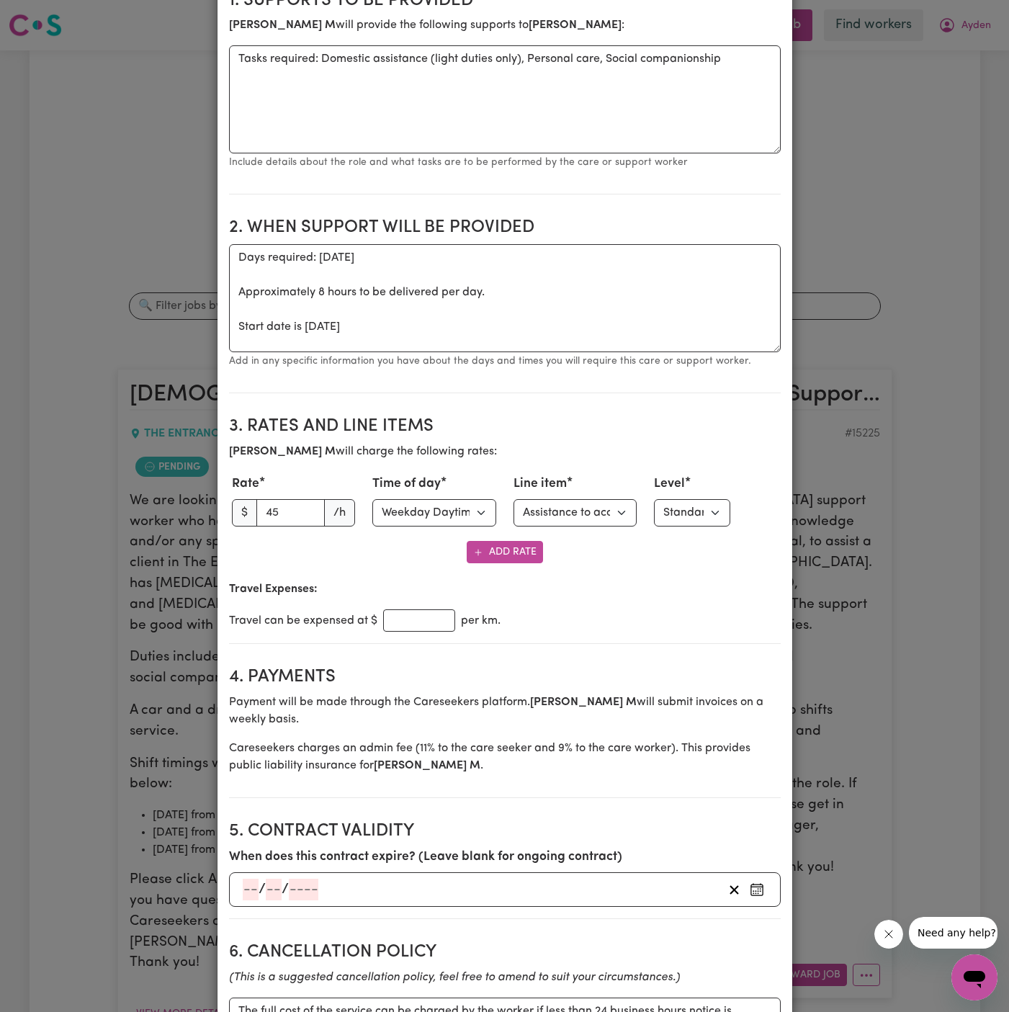
scroll to position [0, 0]
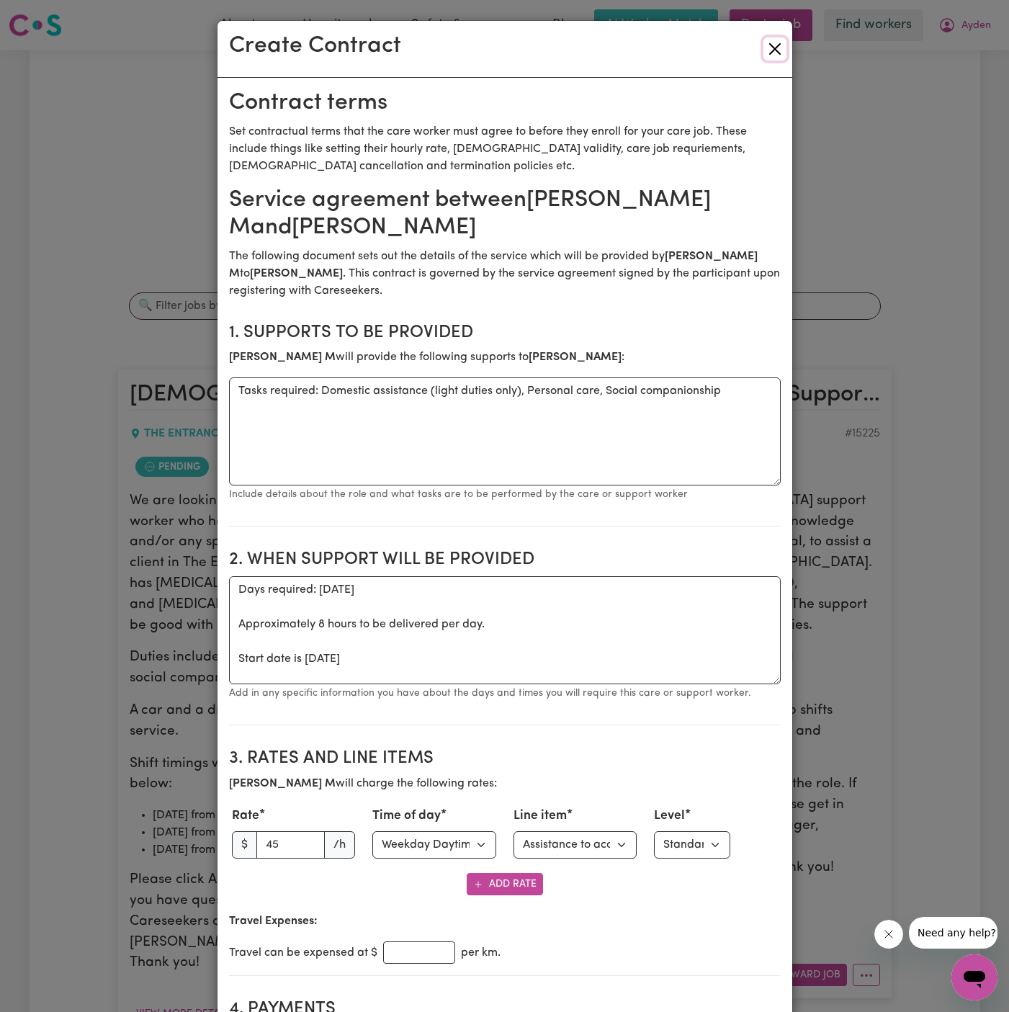
click at [774, 46] on button "Close" at bounding box center [775, 48] width 23 height 23
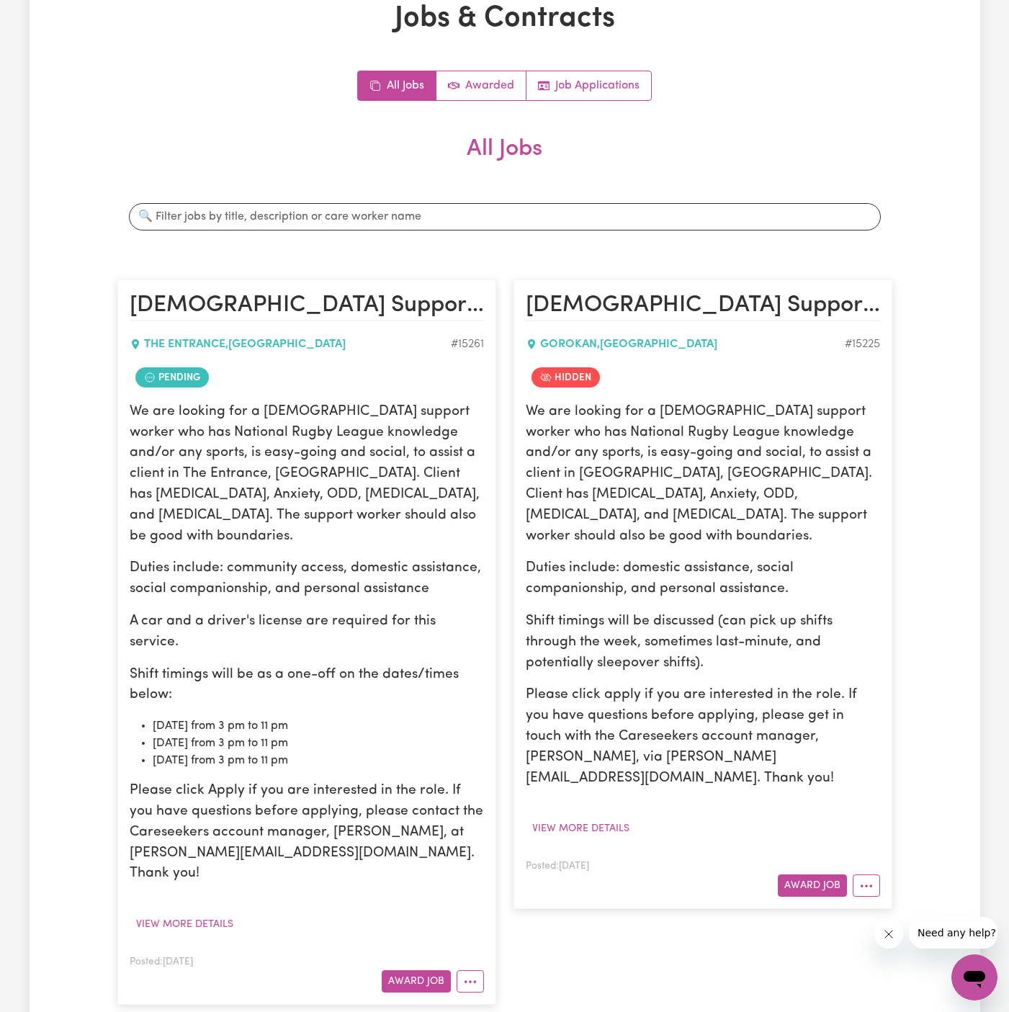
scroll to position [215, 0]
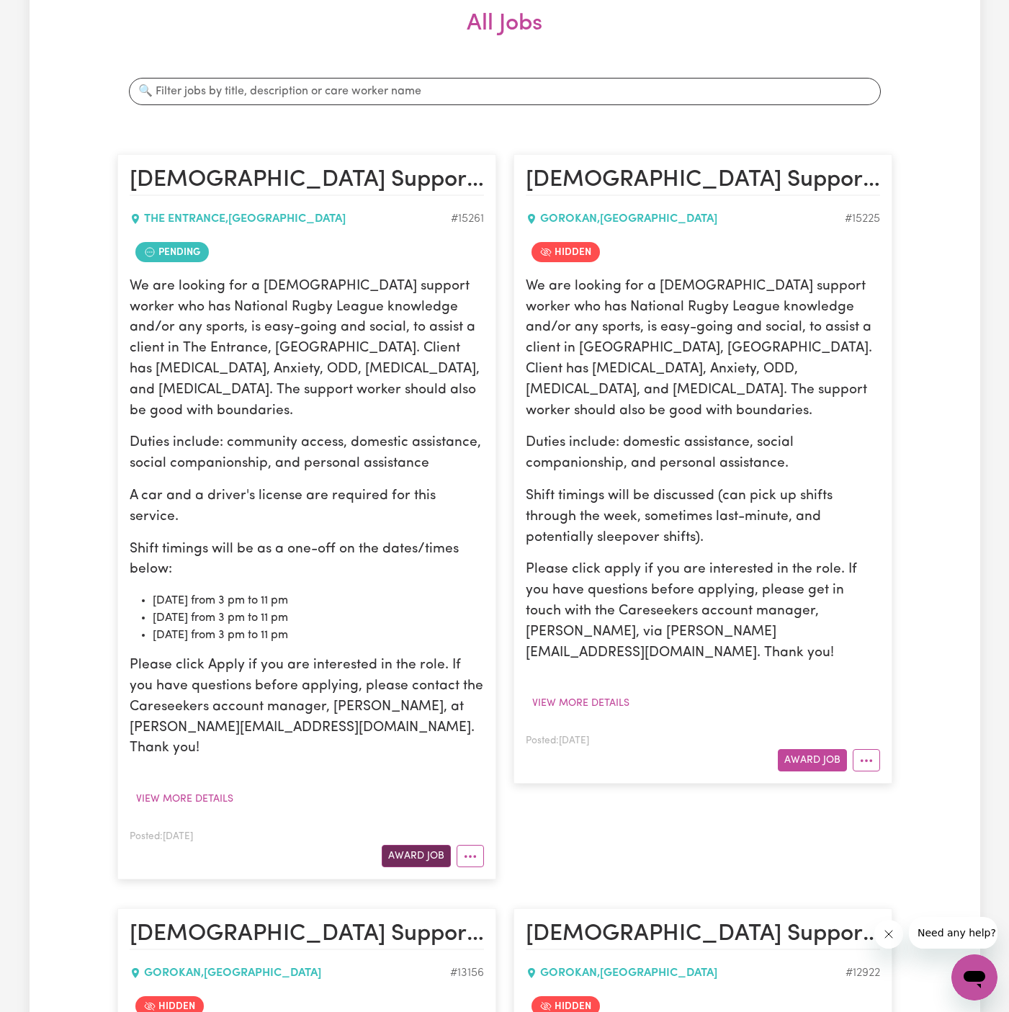
click at [419, 845] on button "Award Job" at bounding box center [416, 856] width 69 height 22
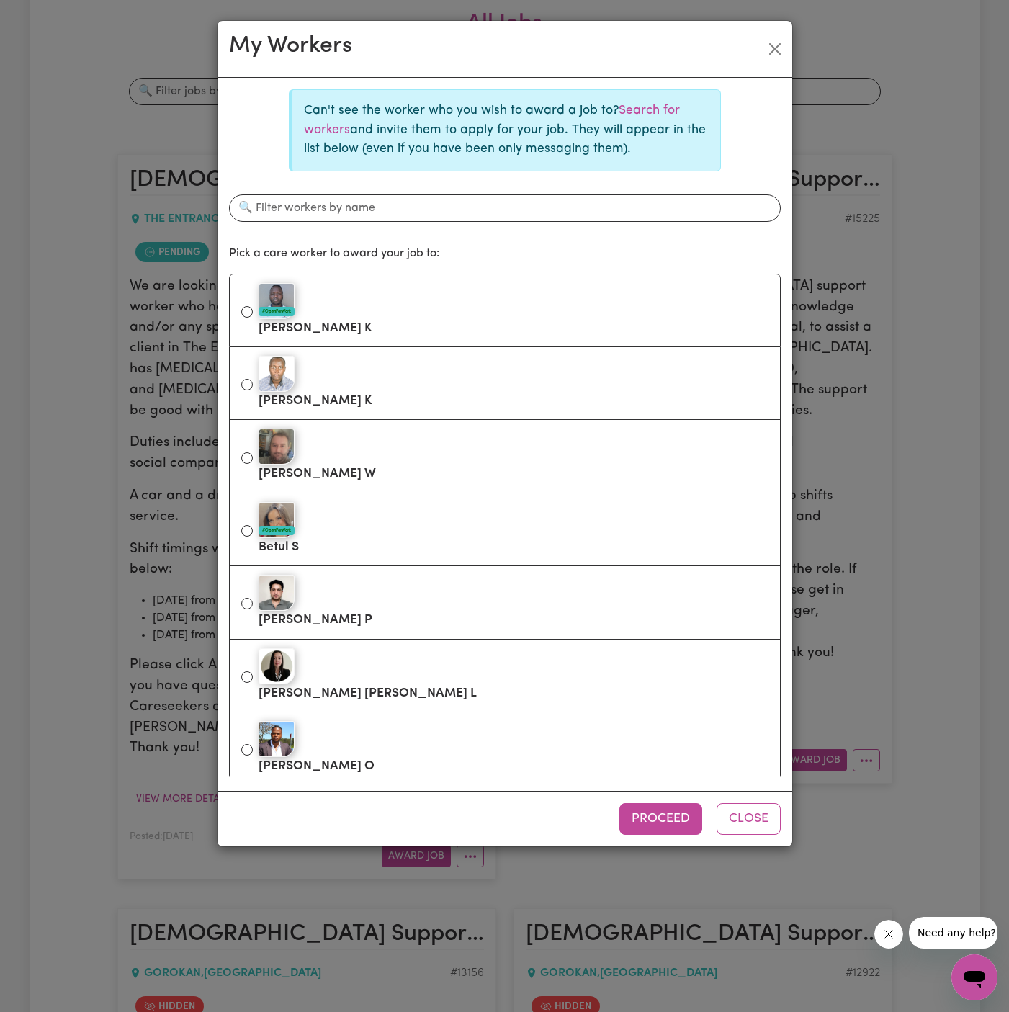
click at [142, 691] on div "My Workers Can't see the worker who you wish to award a job to? Search for work…" at bounding box center [504, 506] width 1009 height 1012
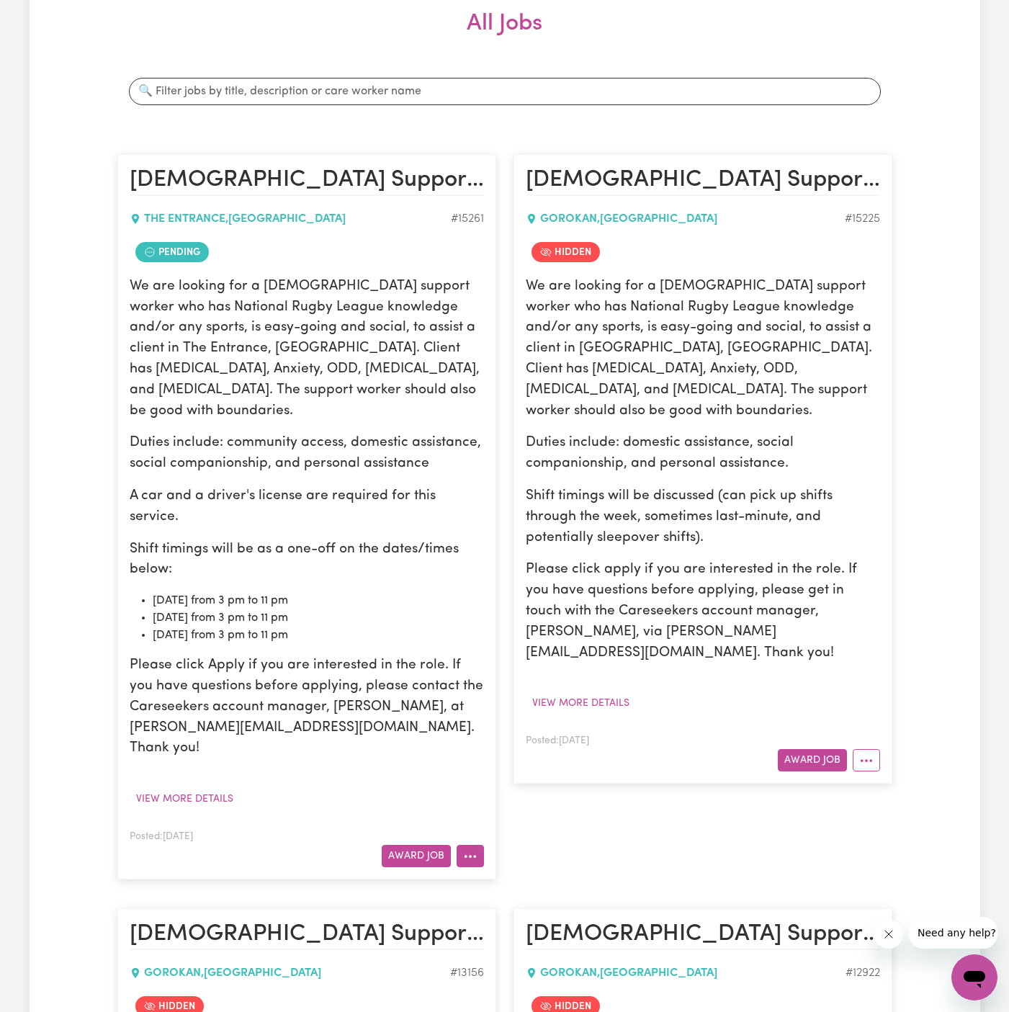
click at [463, 849] on icon "More options" at bounding box center [470, 856] width 14 height 14
click at [527, 903] on link "Make Booking" at bounding box center [528, 917] width 140 height 29
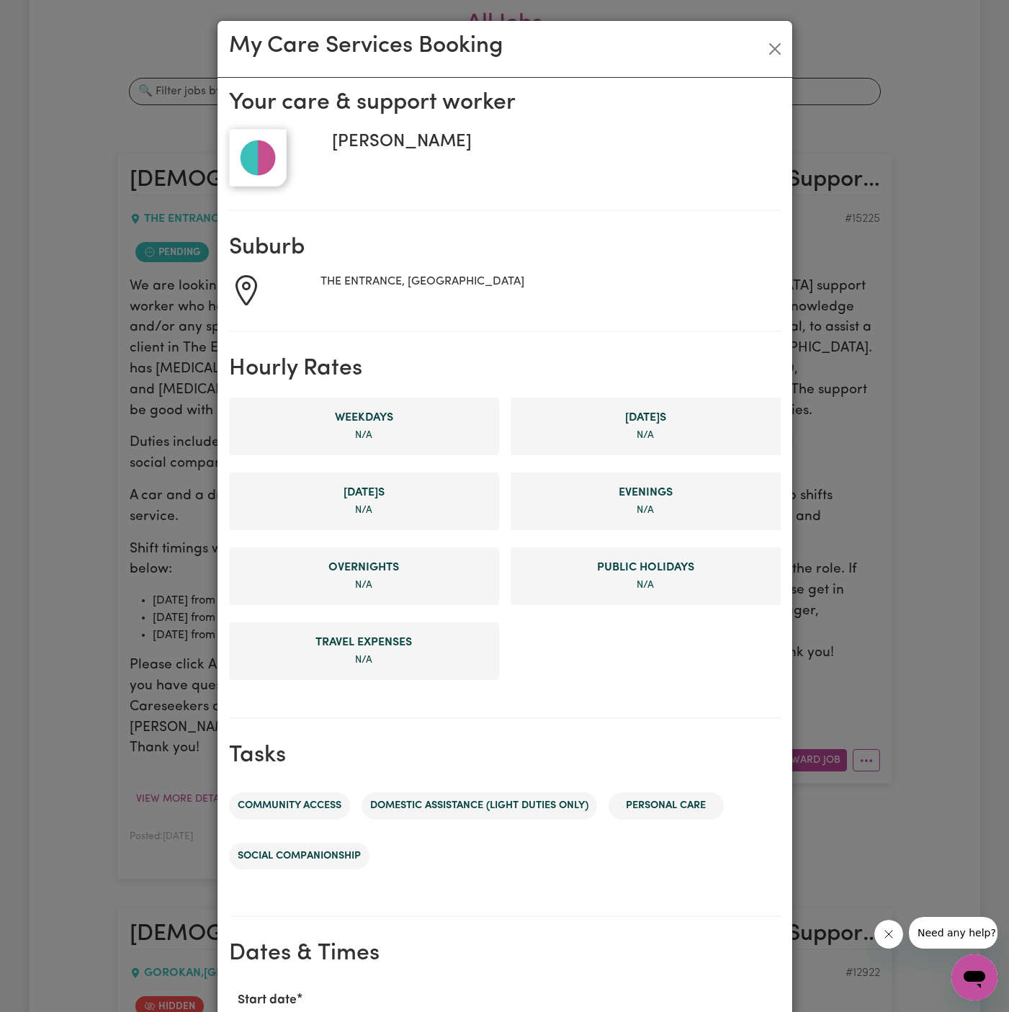
scroll to position [323, 0]
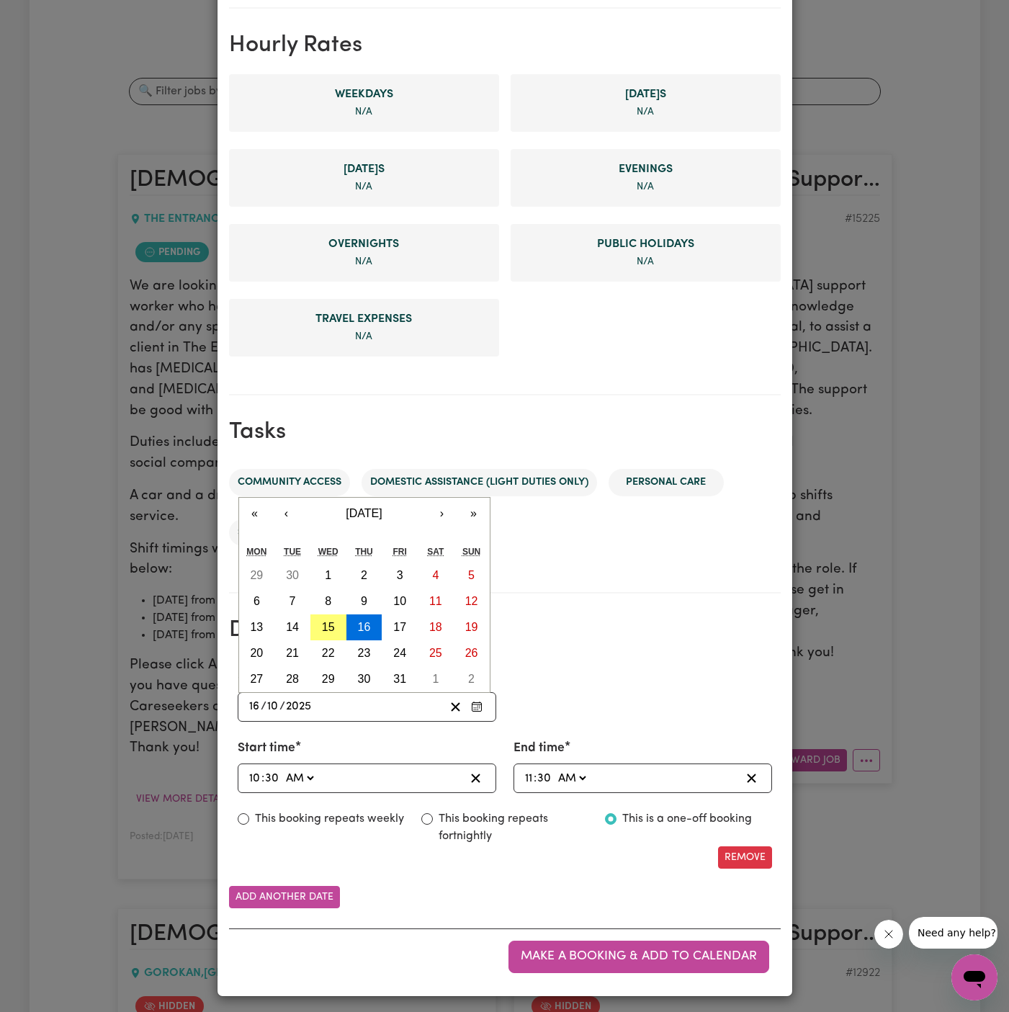
click at [251, 702] on input "16" at bounding box center [255, 706] width 12 height 19
click at [252, 774] on input "10" at bounding box center [255, 778] width 13 height 19
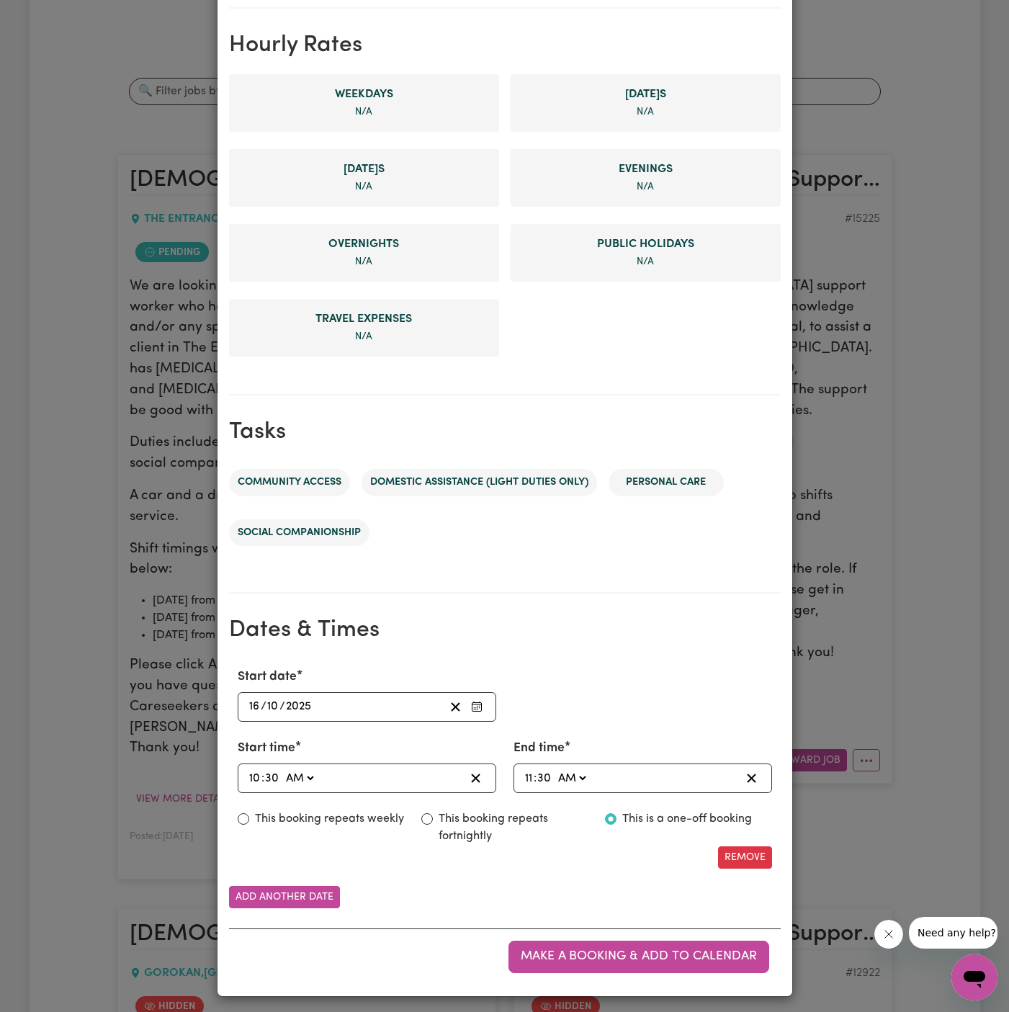
type input "03:30"
type input "3"
type input "03:00"
type input "0"
click at [295, 779] on select "AM PM" at bounding box center [295, 778] width 34 height 19
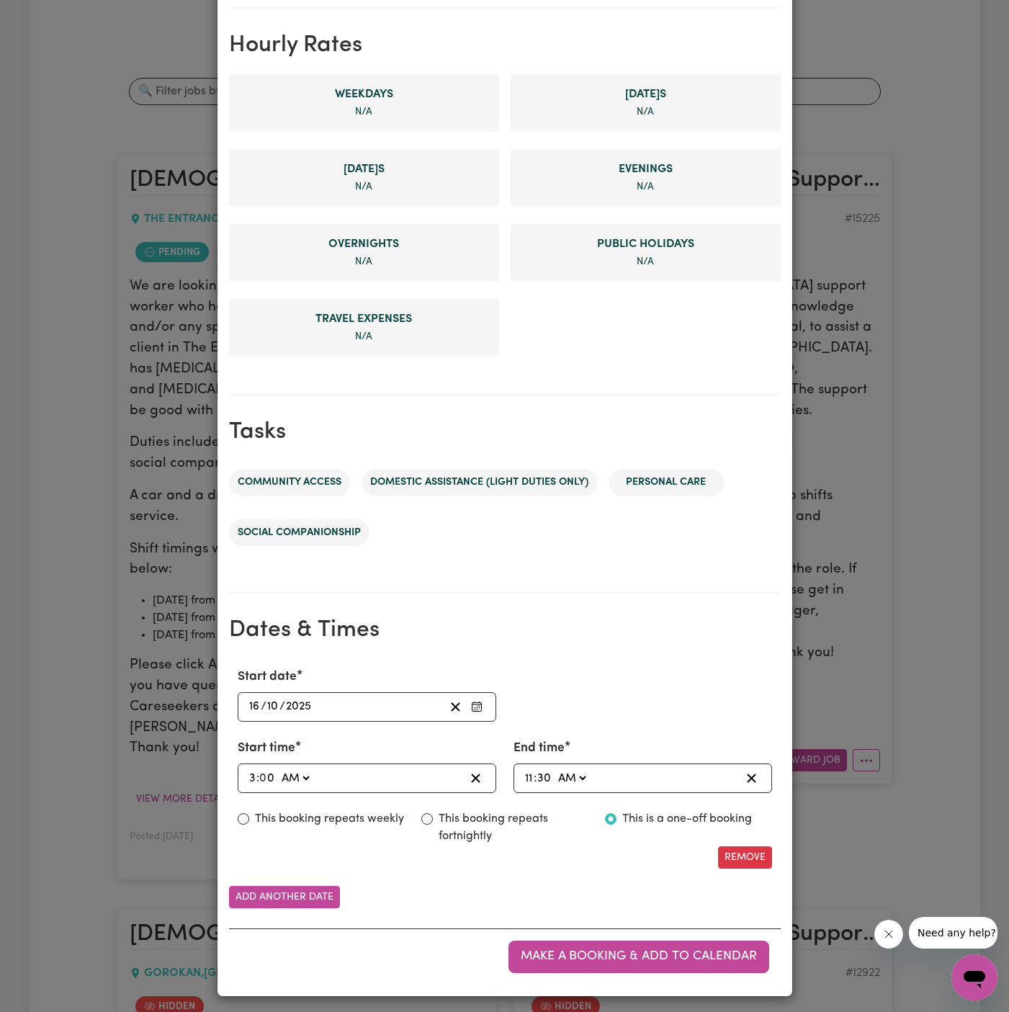
select select "pm"
click at [278, 769] on select "AM PM" at bounding box center [295, 778] width 34 height 19
type input "15:00"
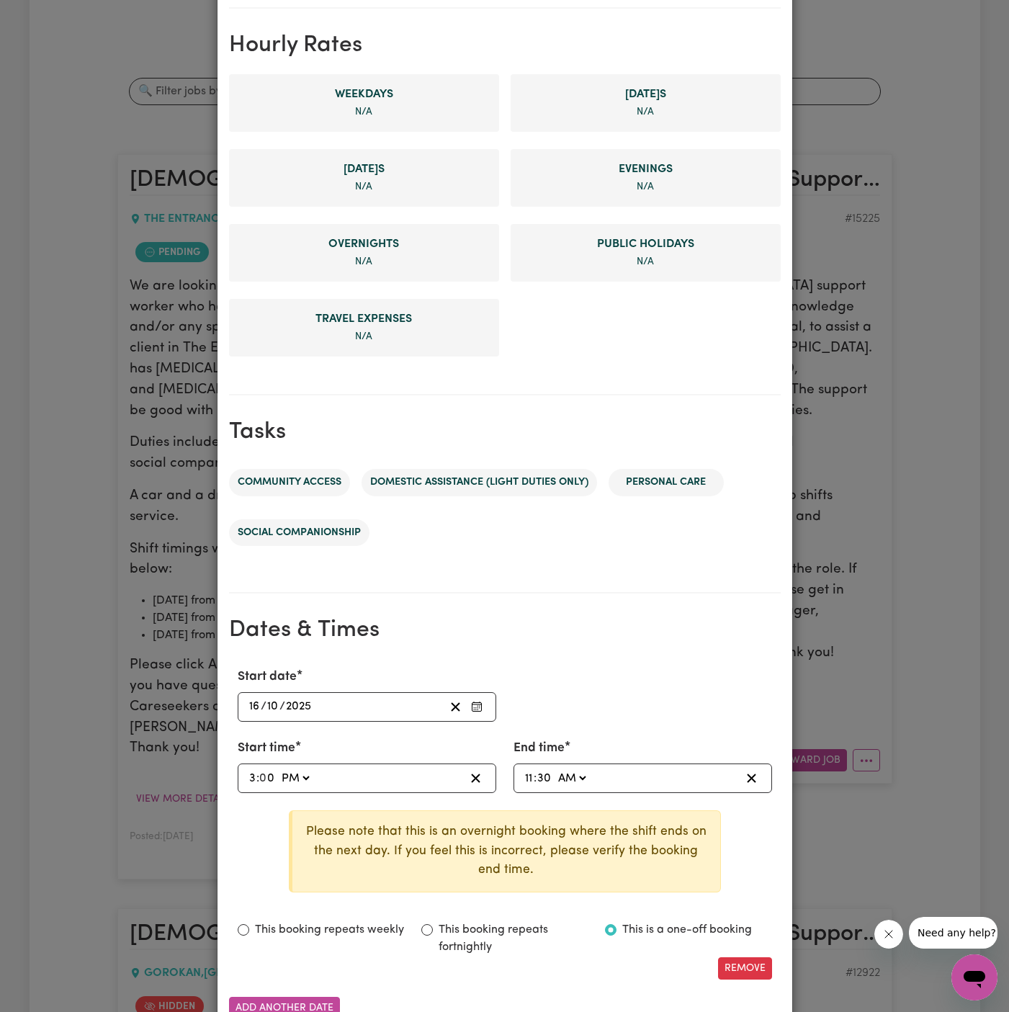
click at [542, 775] on input "30" at bounding box center [544, 778] width 15 height 19
type input "11:00"
type input "00"
click at [564, 777] on select "AM PM" at bounding box center [572, 778] width 34 height 19
select select "pm"
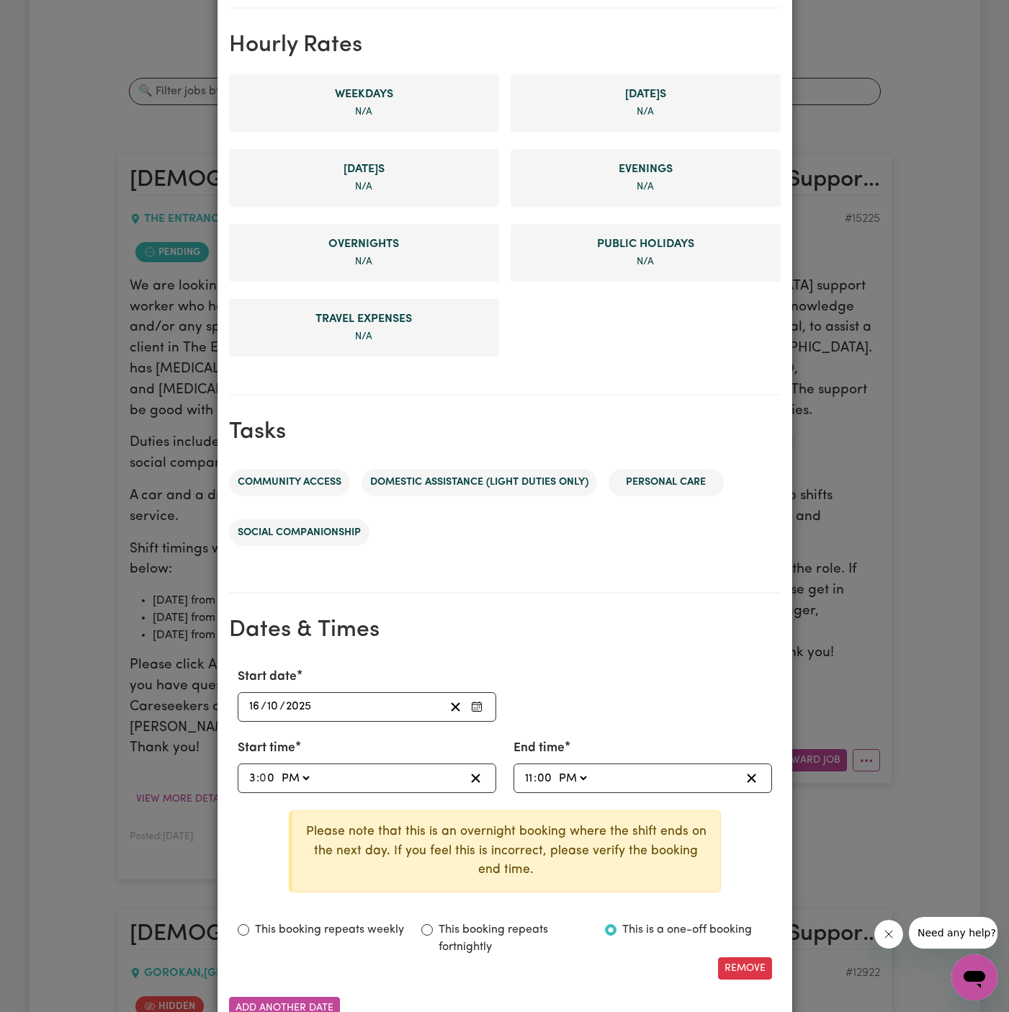
click at [555, 769] on select "AM PM" at bounding box center [572, 778] width 34 height 19
type input "23:00"
type input "0"
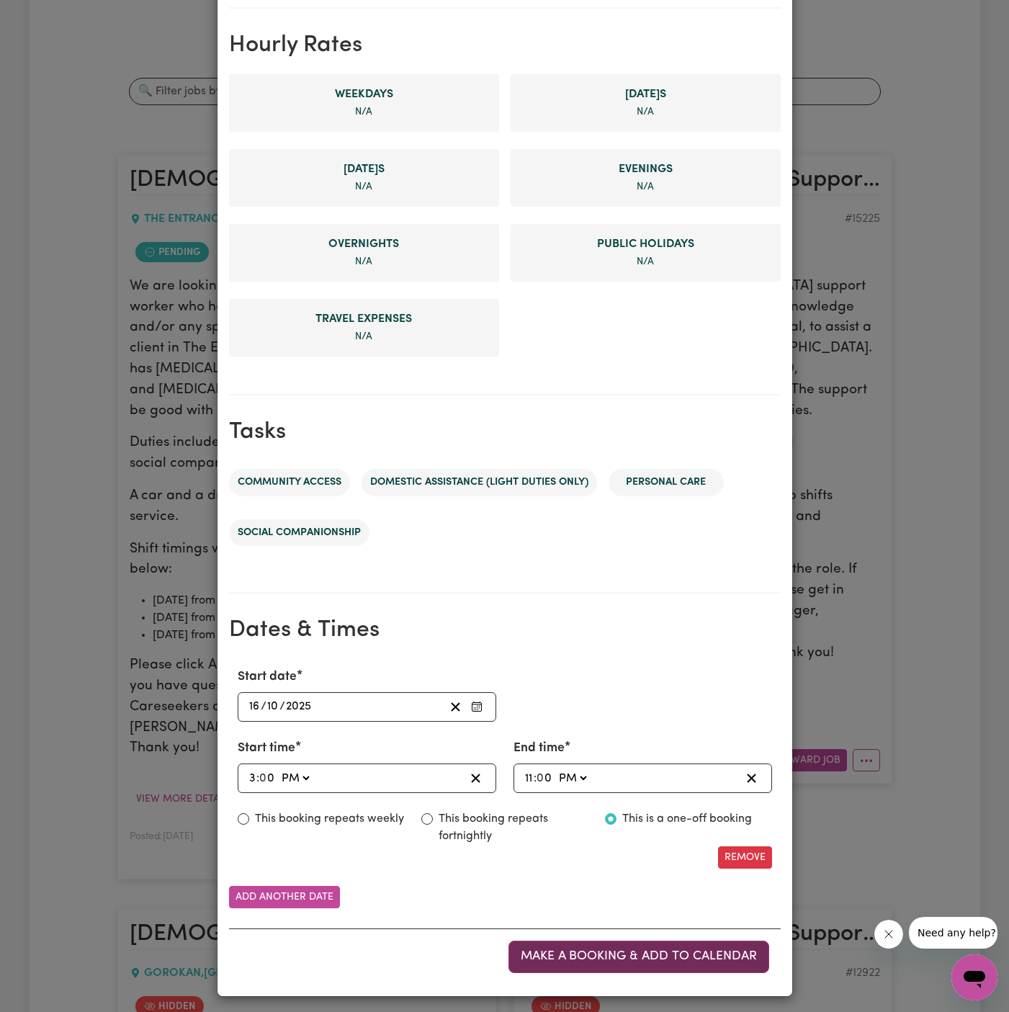
click at [620, 952] on span "Make a booking & add to calendar" at bounding box center [639, 956] width 236 height 12
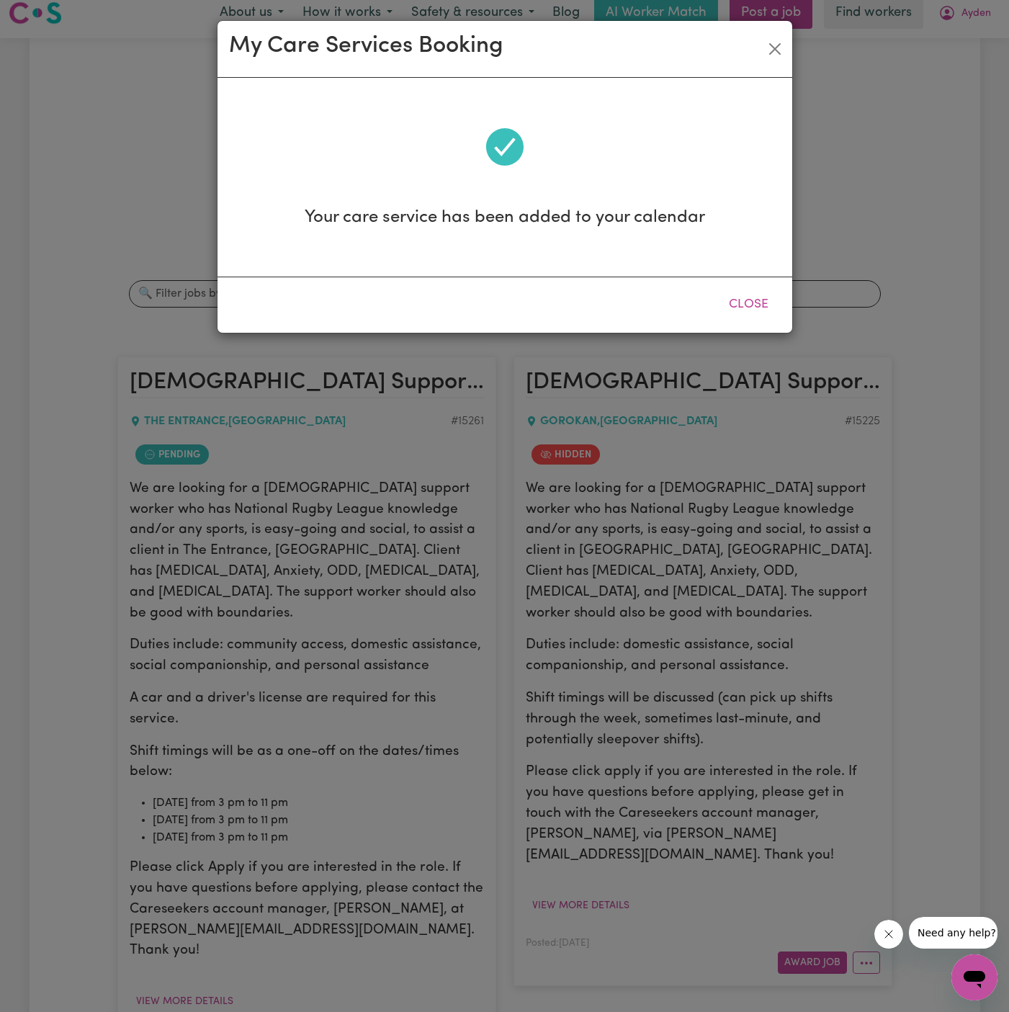
scroll to position [0, 0]
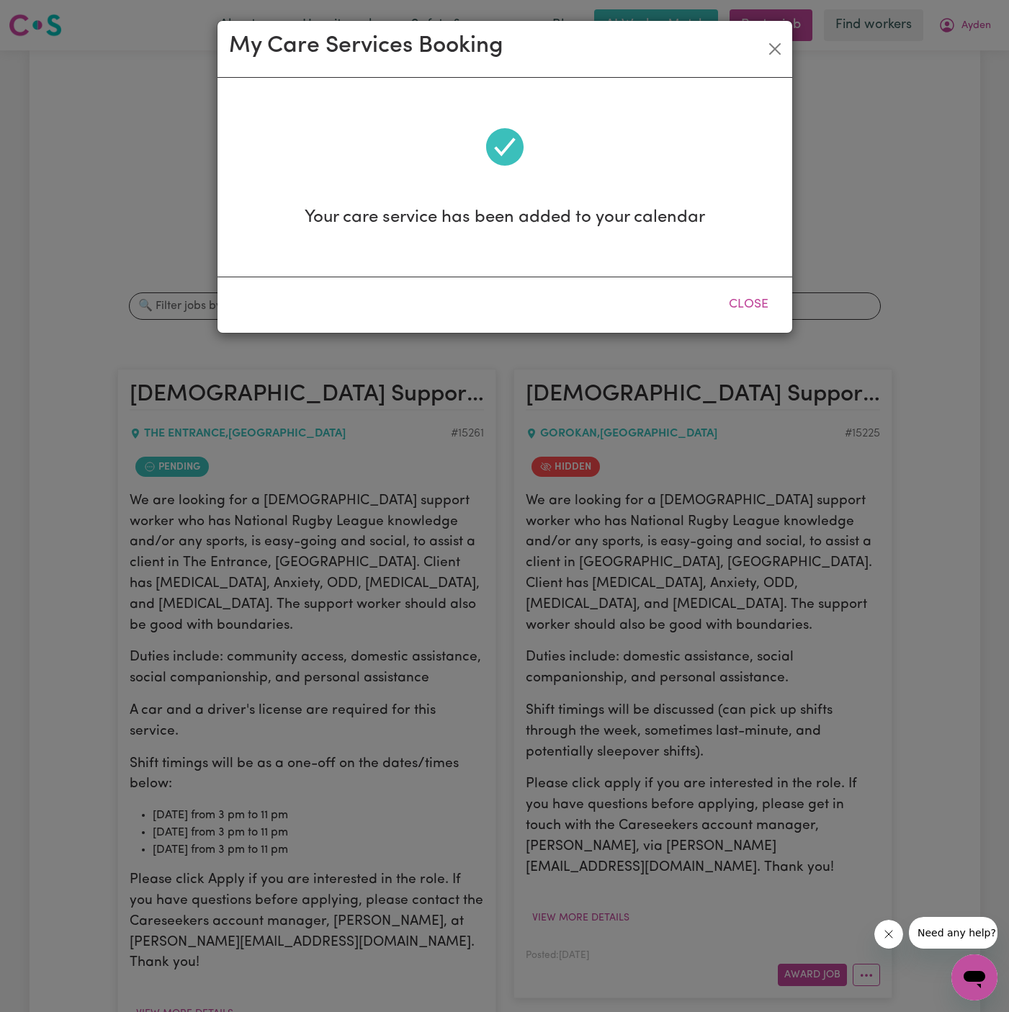
click at [746, 311] on button "Close" at bounding box center [749, 305] width 64 height 32
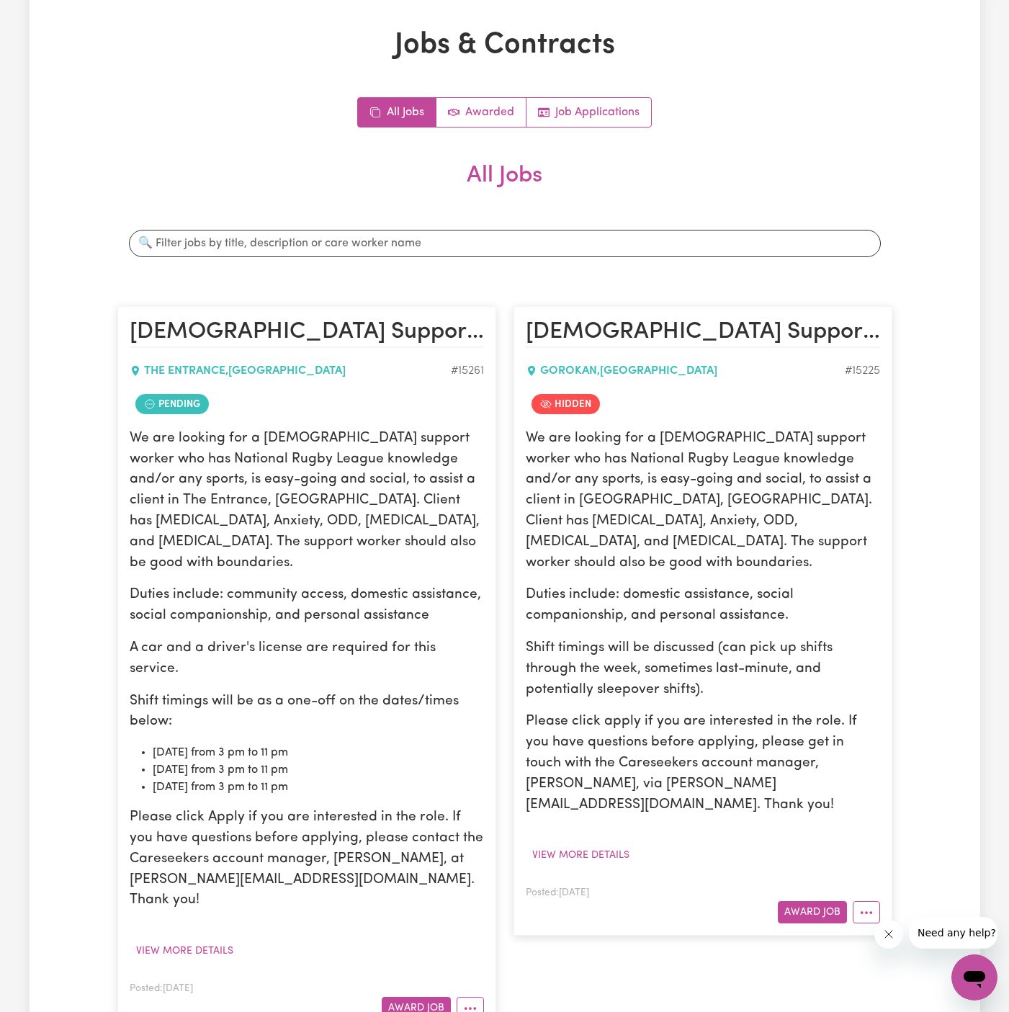
scroll to position [81, 0]
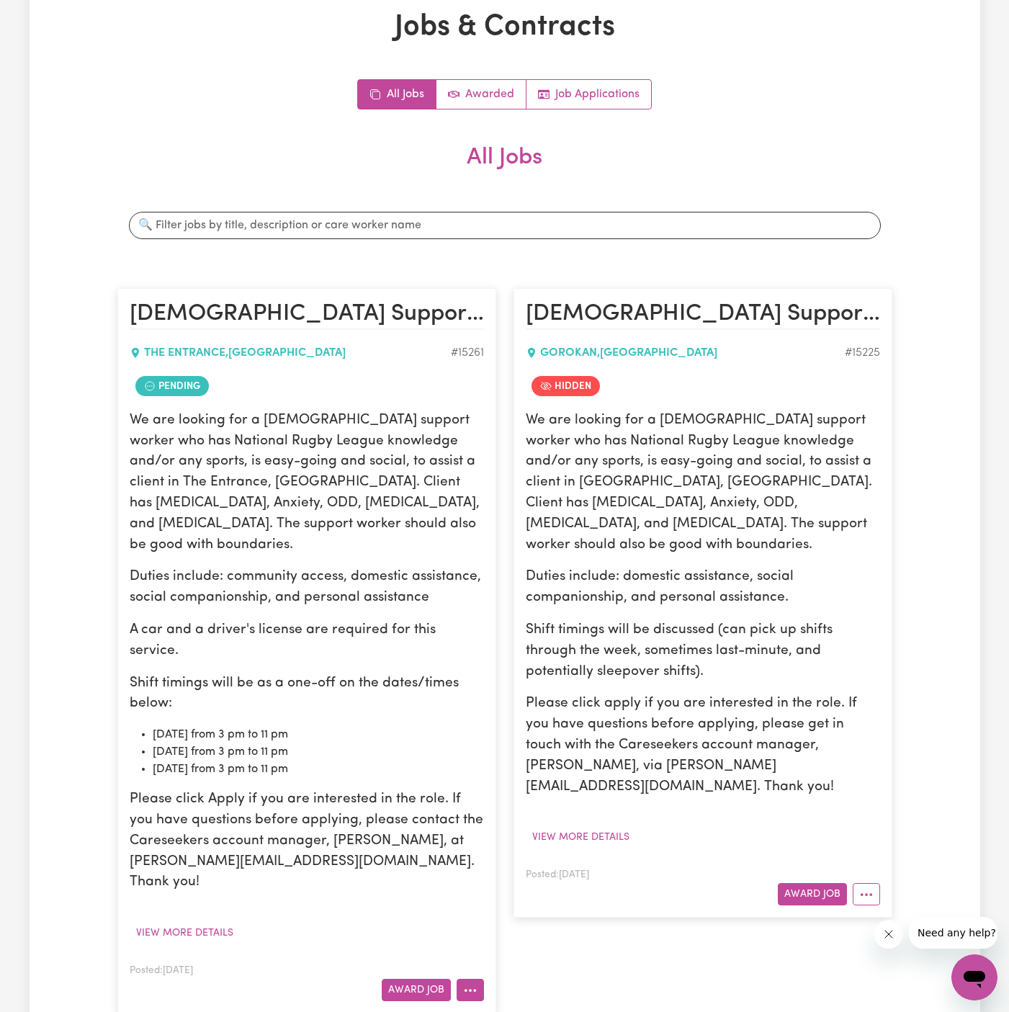
click at [468, 979] on button "More options" at bounding box center [470, 990] width 27 height 22
click at [558, 799] on link "View/Edit Contract" at bounding box center [528, 813] width 140 height 29
select select "WEEKDAY_DAYTIME"
select select "COMMUNITY_ACCESS"
select select "ONE"
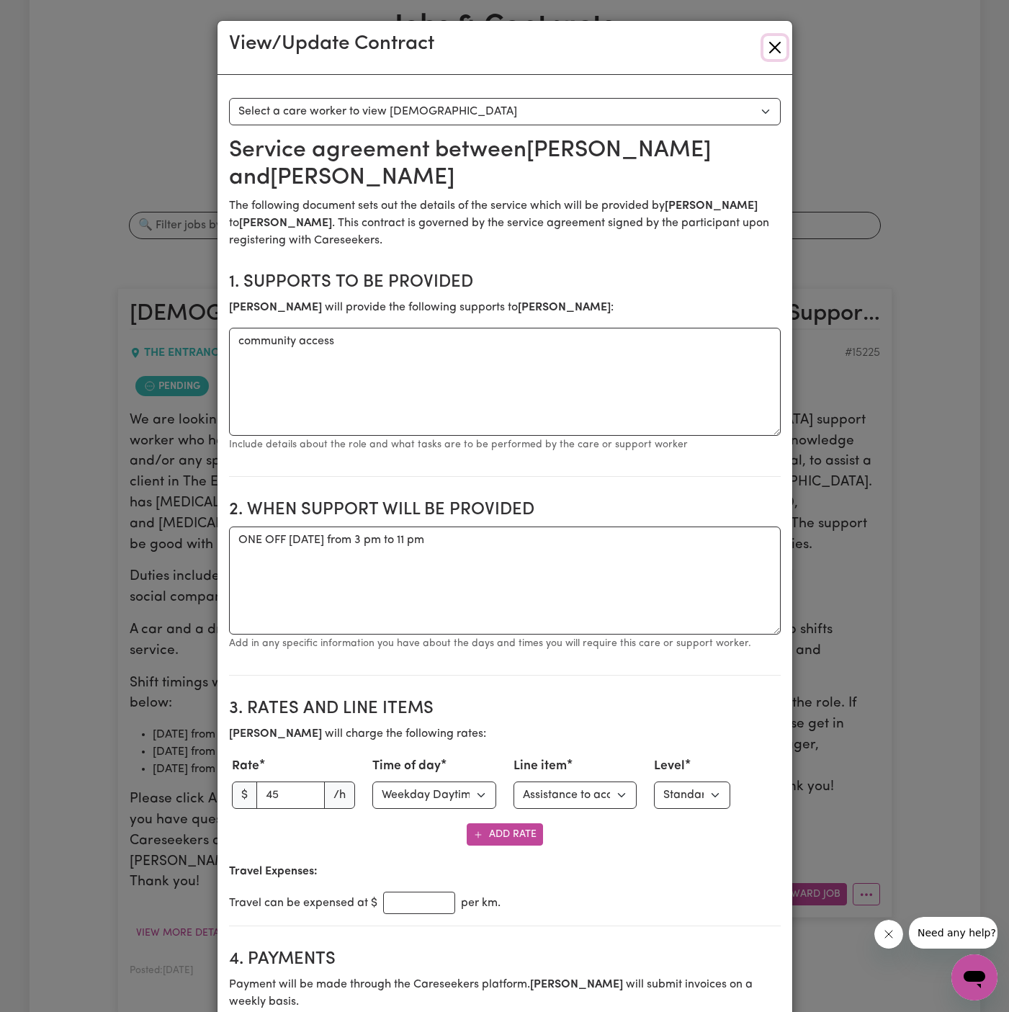
click at [783, 42] on button "Close" at bounding box center [775, 47] width 23 height 23
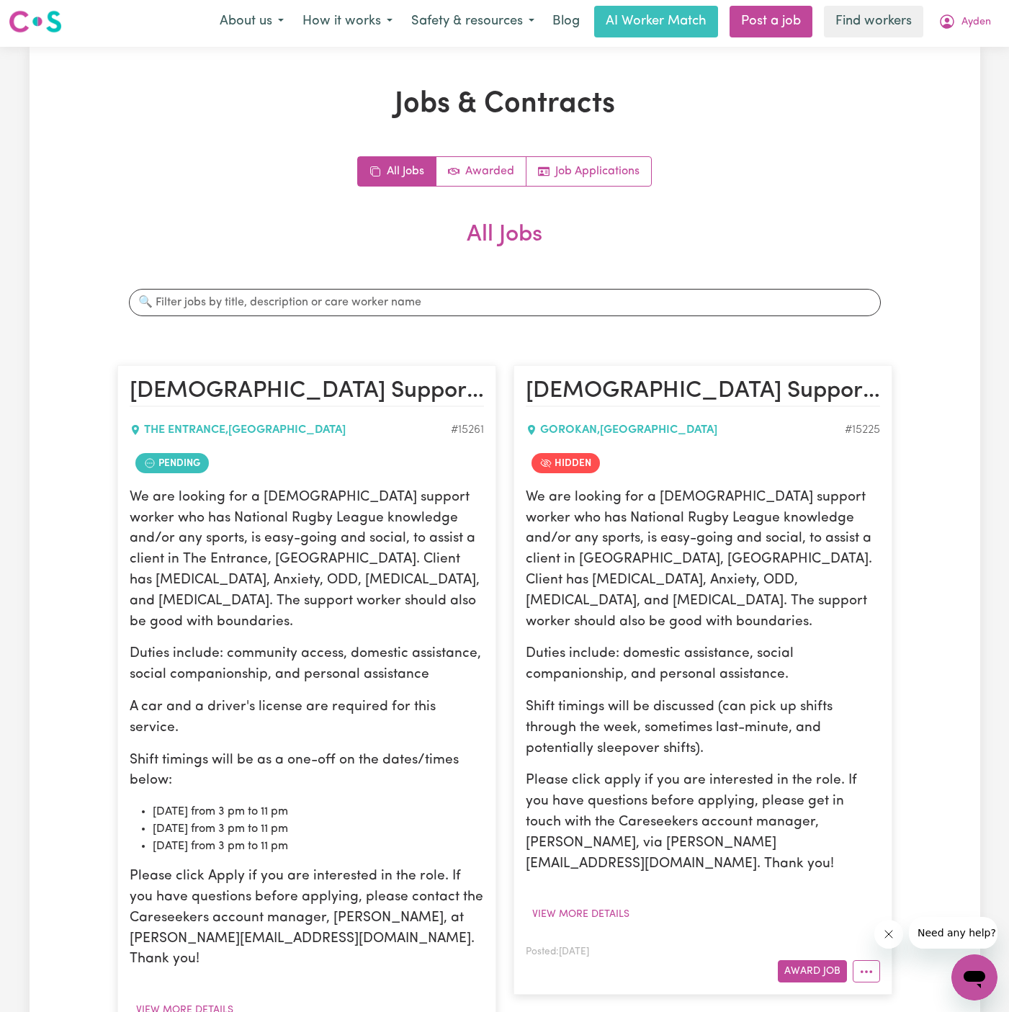
scroll to position [0, 0]
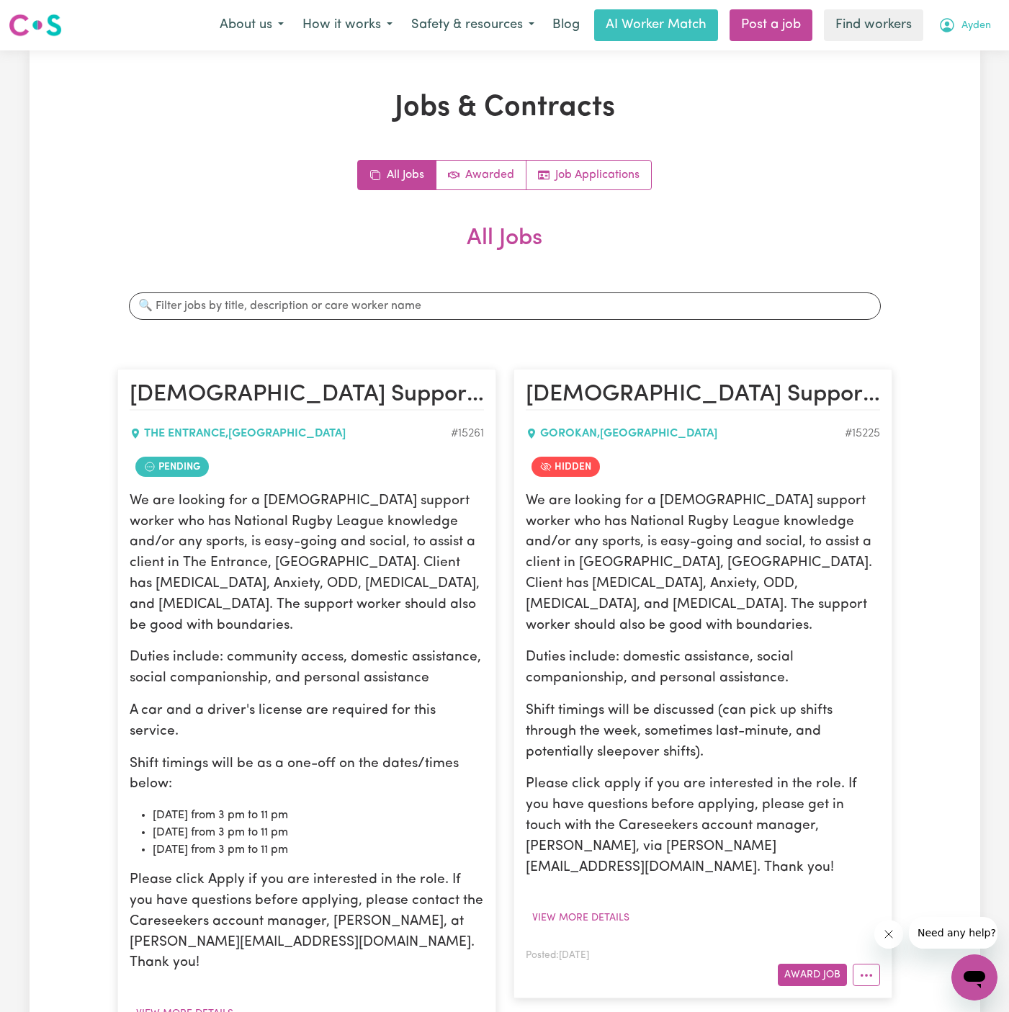
click at [994, 27] on button "Ayden" at bounding box center [964, 25] width 71 height 30
click at [958, 73] on link "Logout" at bounding box center [943, 82] width 114 height 27
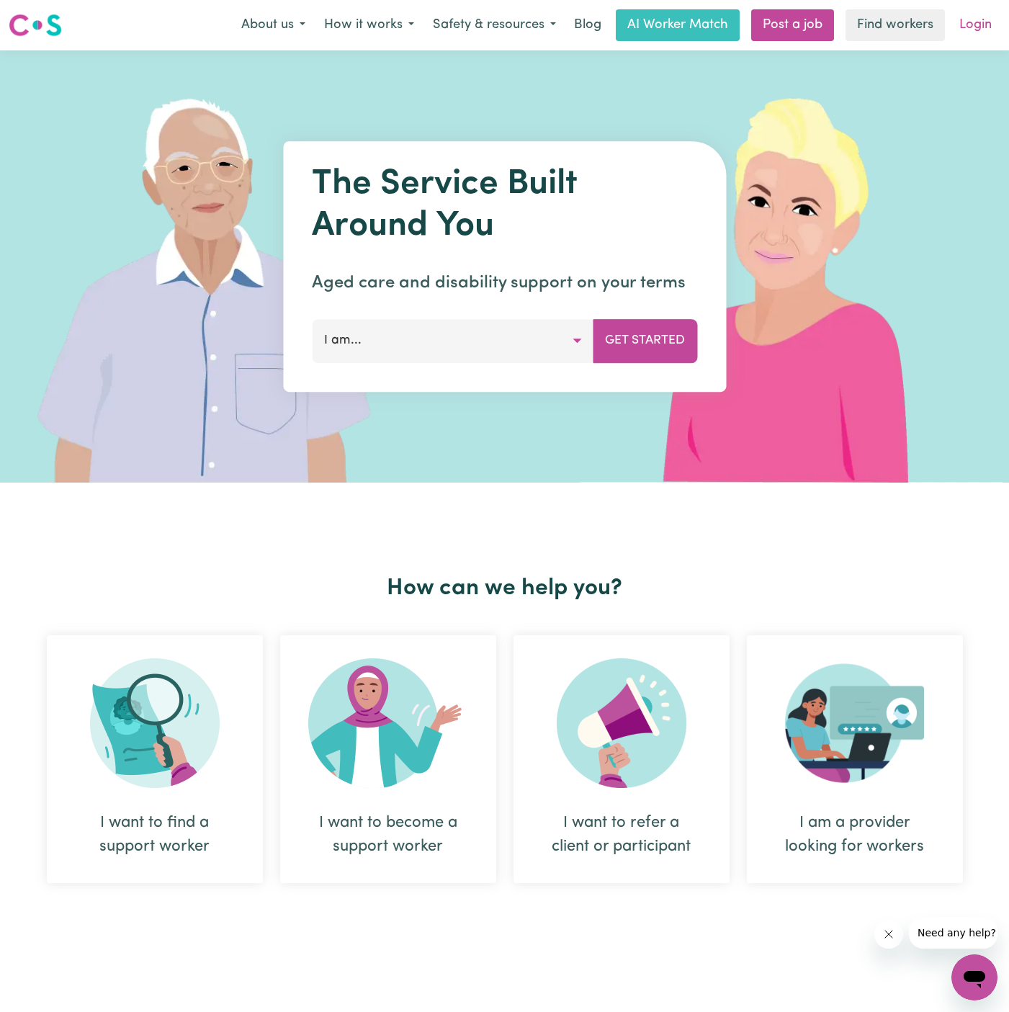
click at [973, 35] on link "Login" at bounding box center [976, 25] width 50 height 32
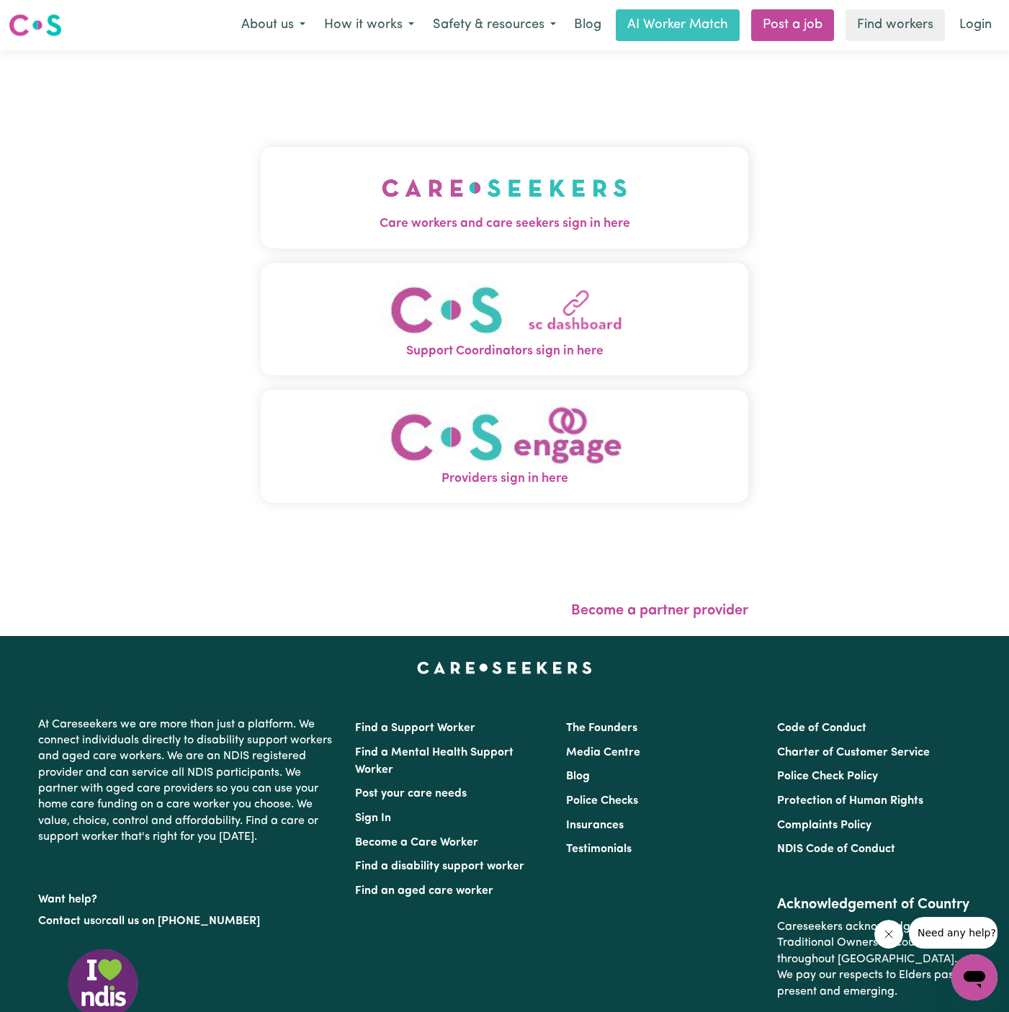
click at [527, 195] on img "Care workers and care seekers sign in here" at bounding box center [505, 187] width 246 height 53
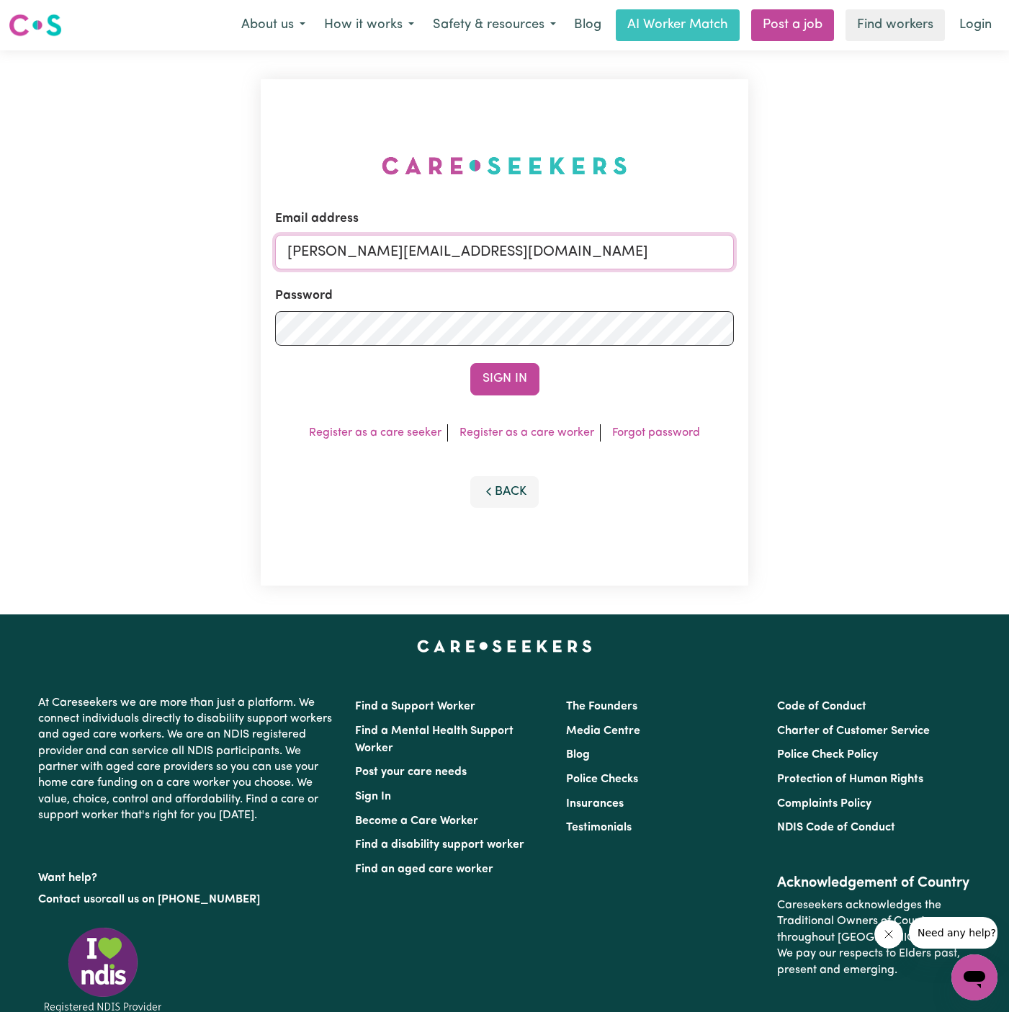
click at [602, 254] on input "[PERSON_NAME][EMAIL_ADDRESS][DOMAIN_NAME]" at bounding box center [504, 252] width 459 height 35
drag, startPoint x: 362, startPoint y: 249, endPoint x: 1094, endPoint y: 261, distance: 731.4
click at [1009, 261] on html "Menu About us How it works Safety & resources Blog AI Worker Match Post a job F…" at bounding box center [504, 601] width 1009 height 1202
click at [470, 363] on button "Sign In" at bounding box center [504, 379] width 69 height 32
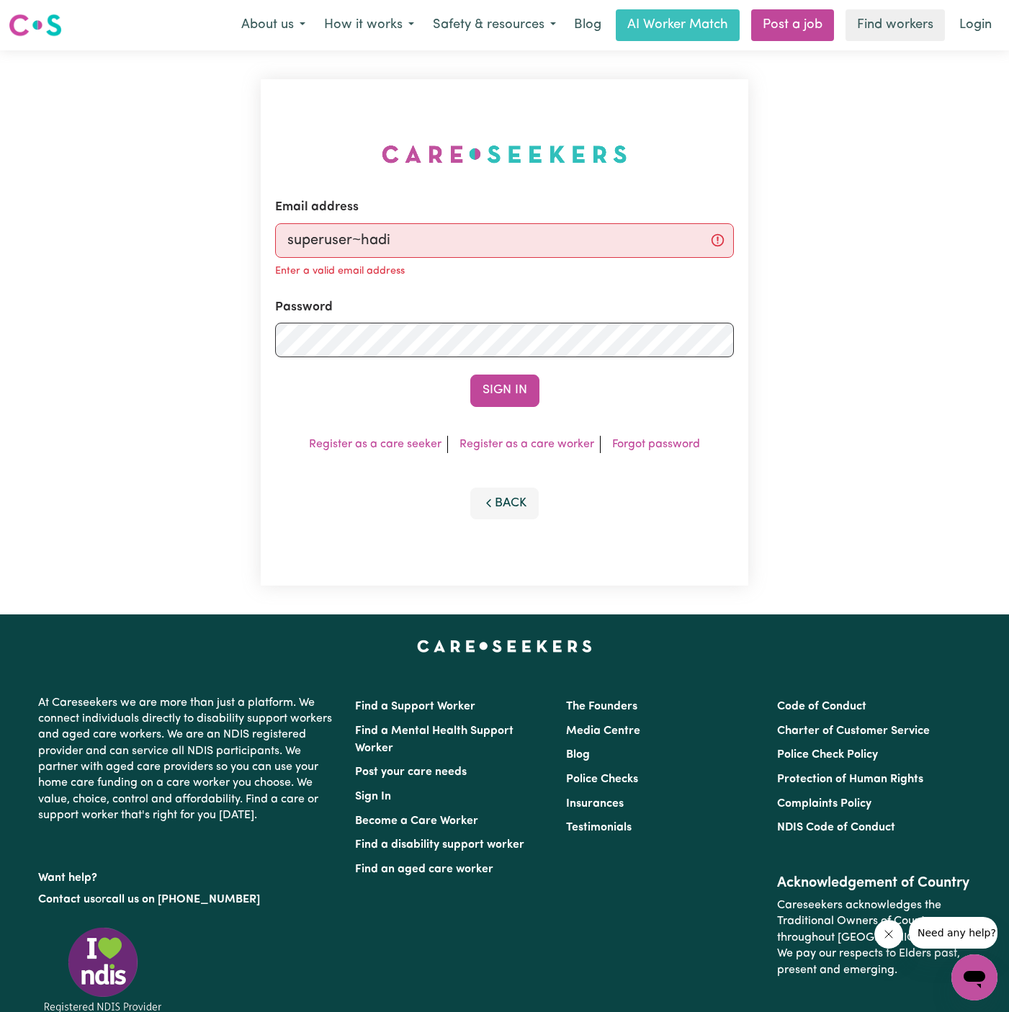
type input "[EMAIL_ADDRESS][DOMAIN_NAME]"
click at [503, 396] on button "Sign In" at bounding box center [504, 391] width 69 height 32
